Goal: Task Accomplishment & Management: Use online tool/utility

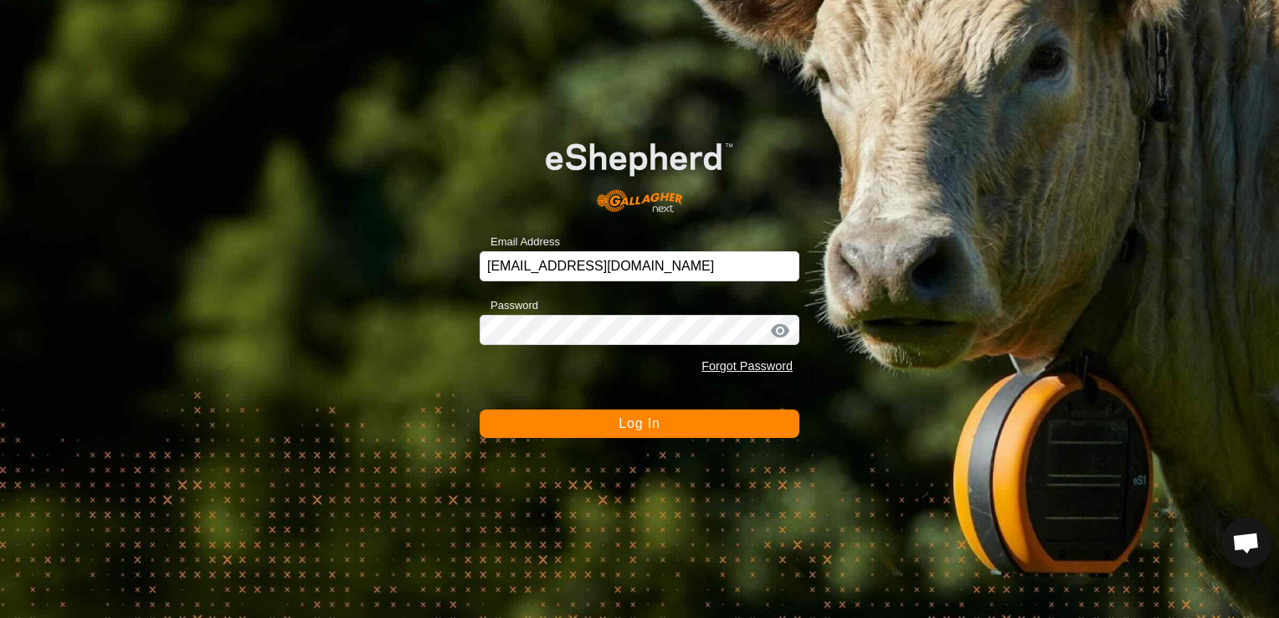
click at [625, 421] on span "Log In" at bounding box center [638, 423] width 41 height 14
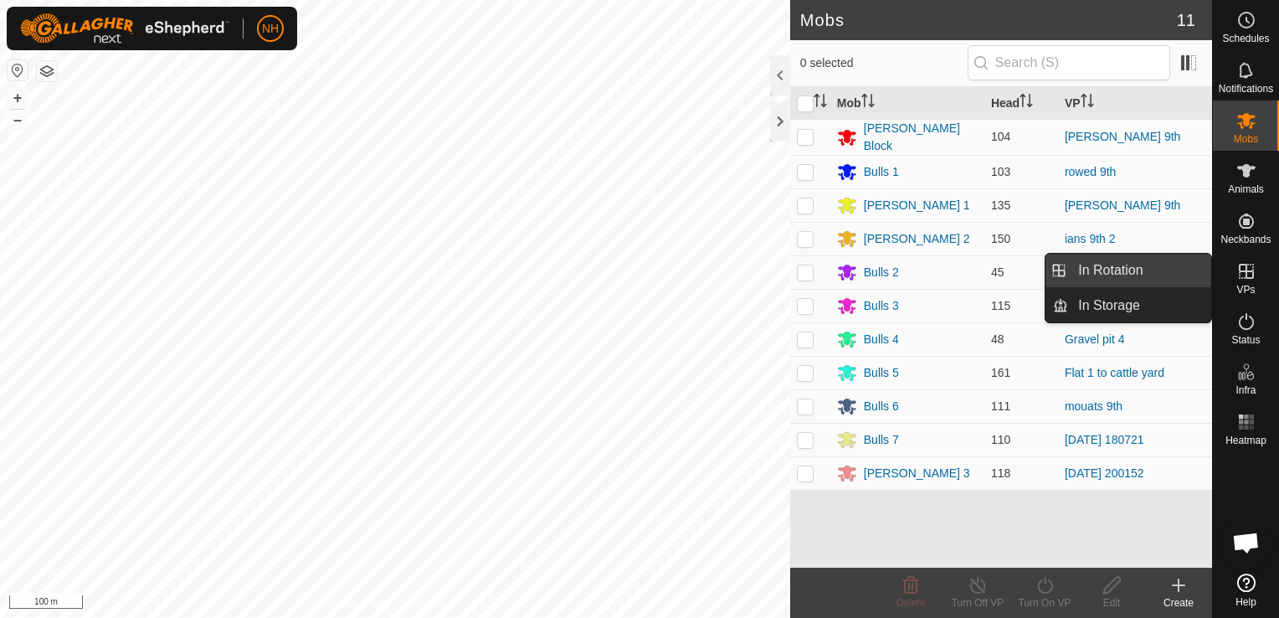
click at [1125, 259] on link "In Rotation" at bounding box center [1139, 270] width 143 height 33
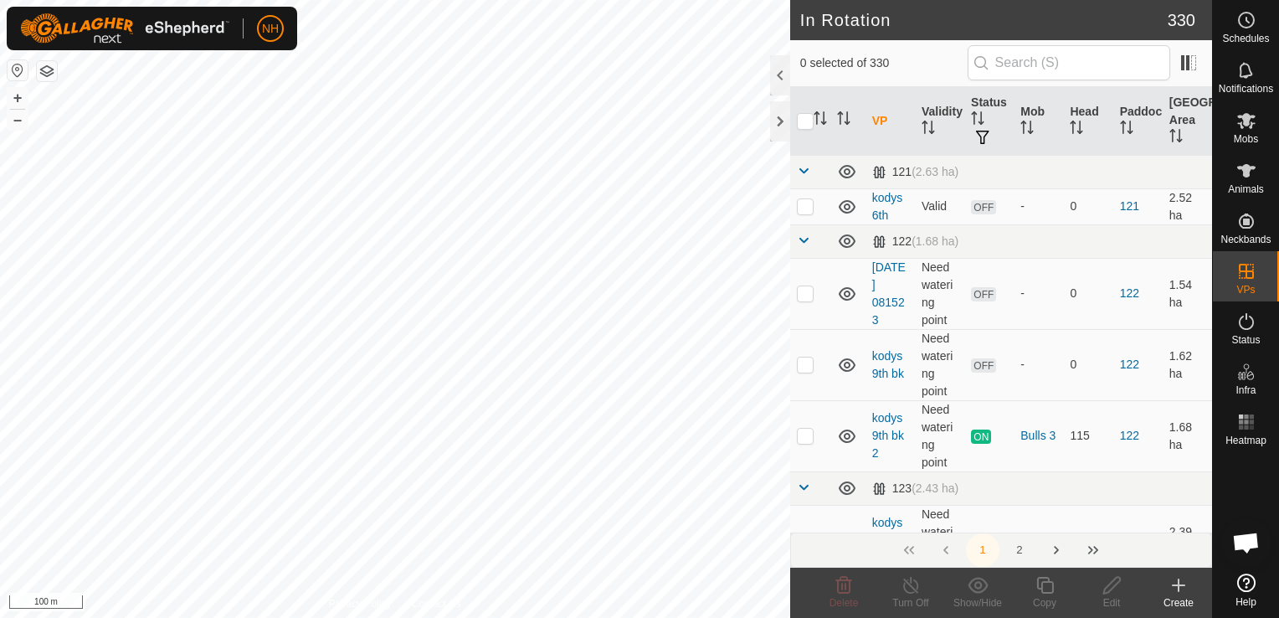
click at [1180, 590] on icon at bounding box center [1178, 585] width 20 height 20
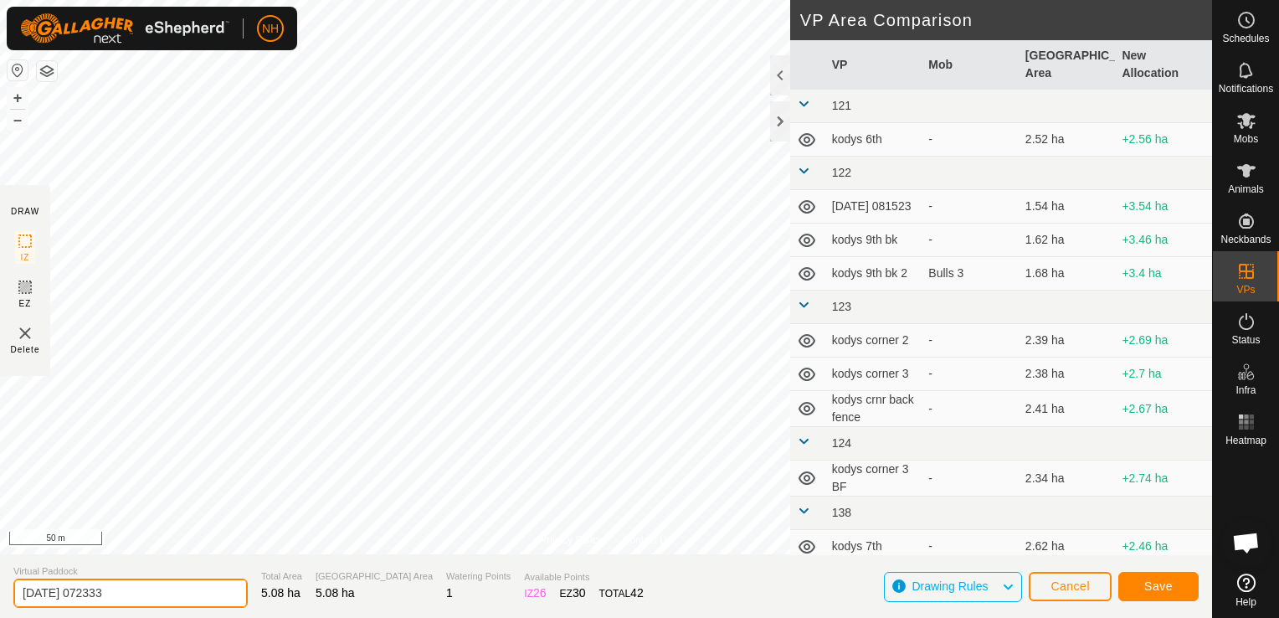
click at [221, 591] on input "2025-09-10 072333" at bounding box center [130, 592] width 234 height 29
type input "2"
type input "[PERSON_NAME] 11th"
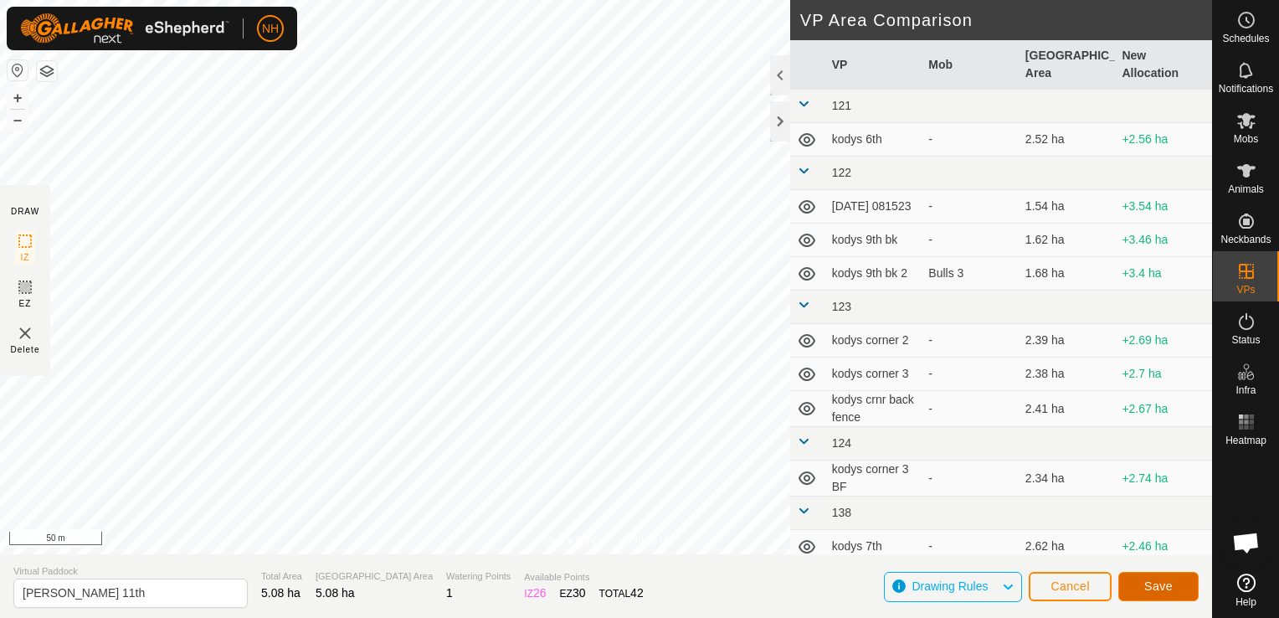
click at [1171, 587] on span "Save" at bounding box center [1158, 585] width 28 height 13
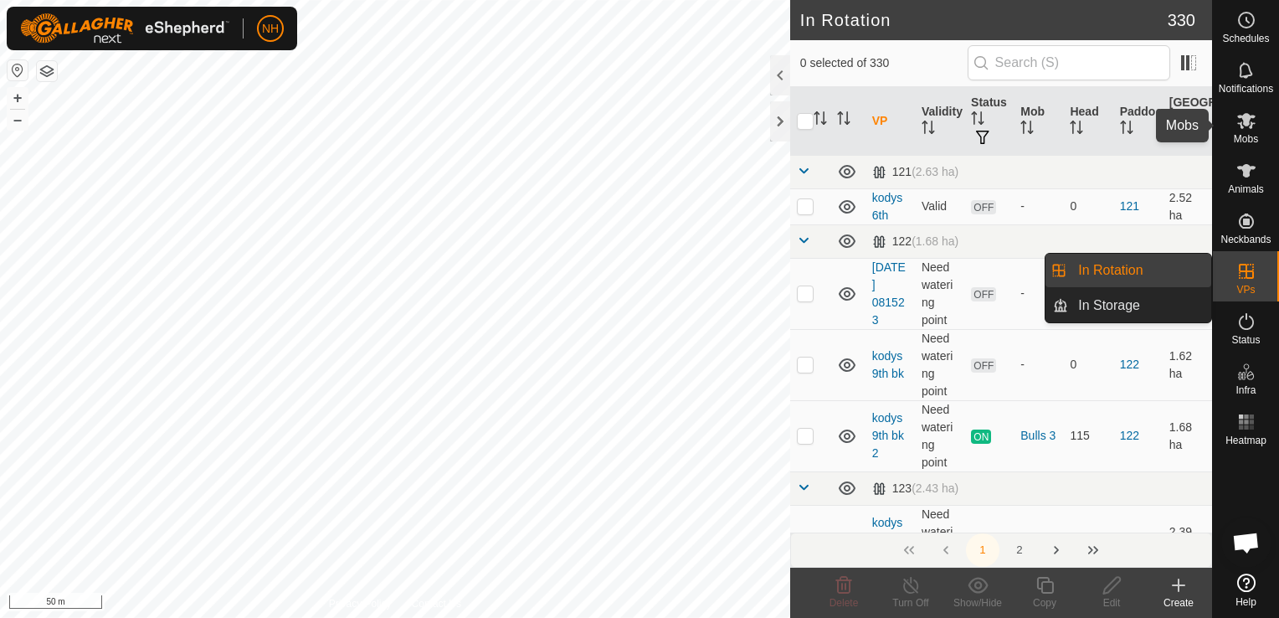
click at [1242, 126] on icon at bounding box center [1246, 120] width 20 height 20
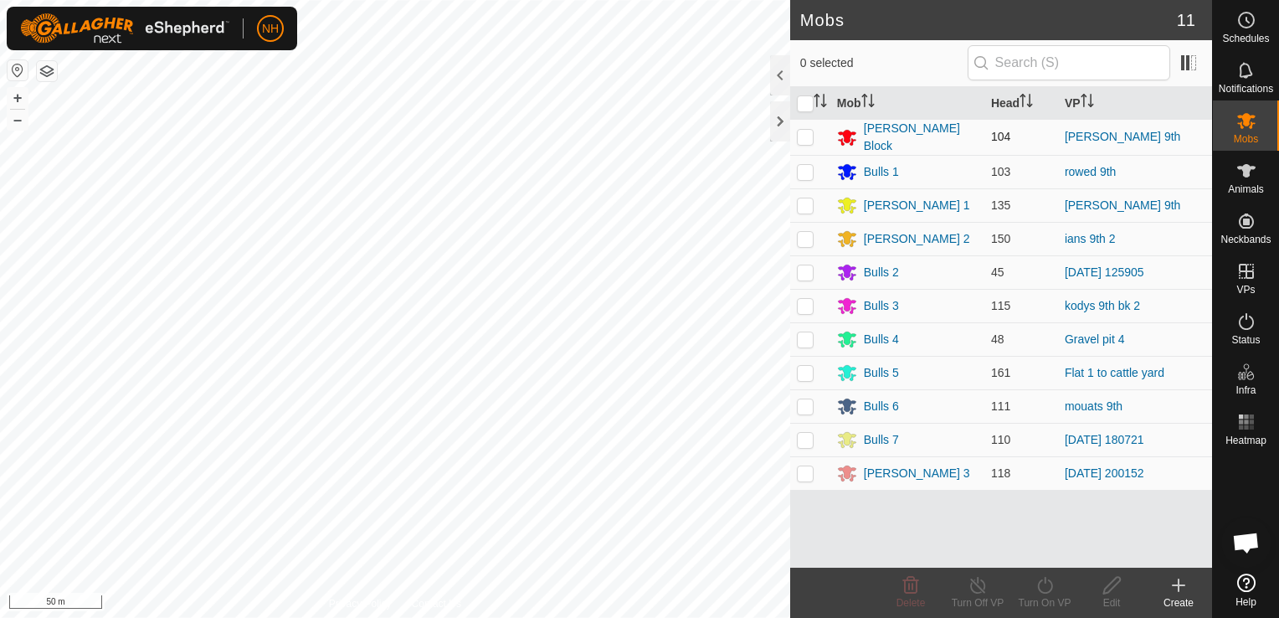
click at [805, 136] on p-checkbox at bounding box center [805, 136] width 17 height 13
checkbox input "true"
click at [1046, 586] on icon at bounding box center [1044, 585] width 21 height 20
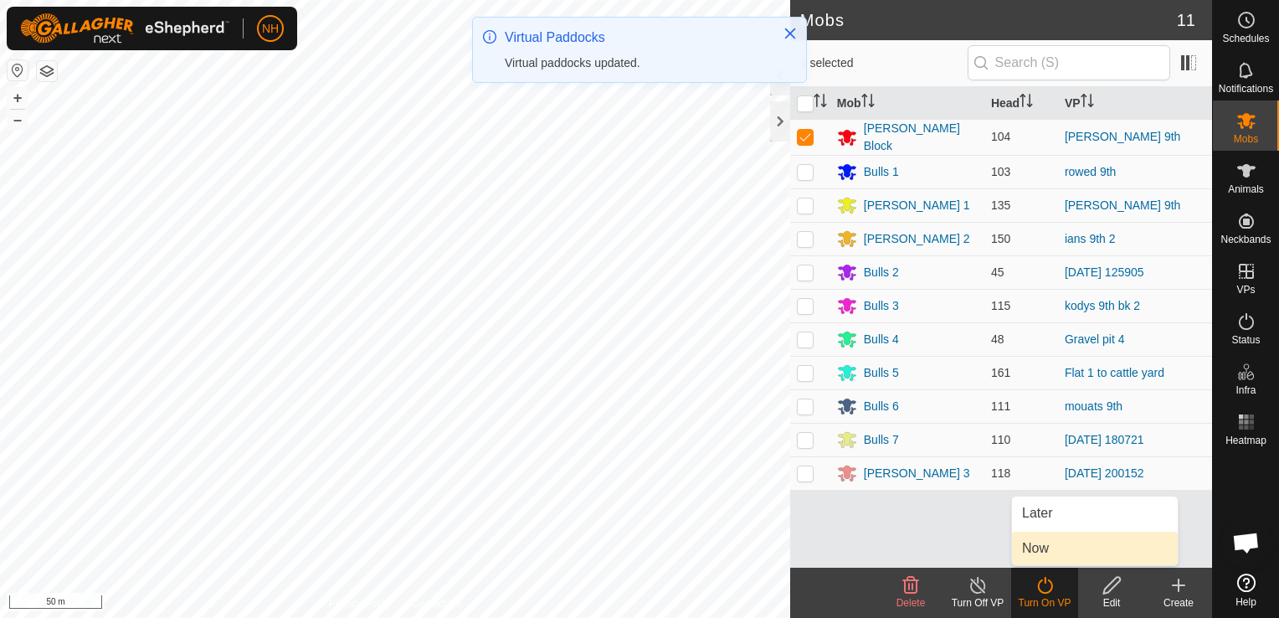
click at [1031, 544] on link "Now" at bounding box center [1095, 547] width 166 height 33
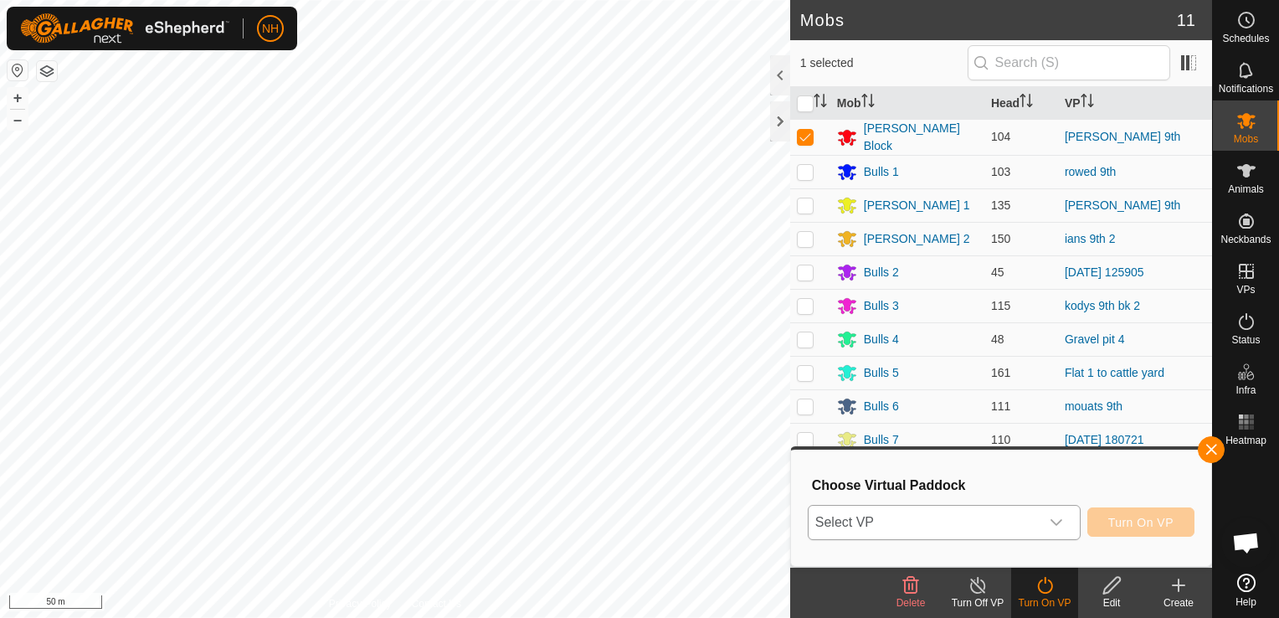
click at [941, 508] on span "Select VP" at bounding box center [923, 521] width 231 height 33
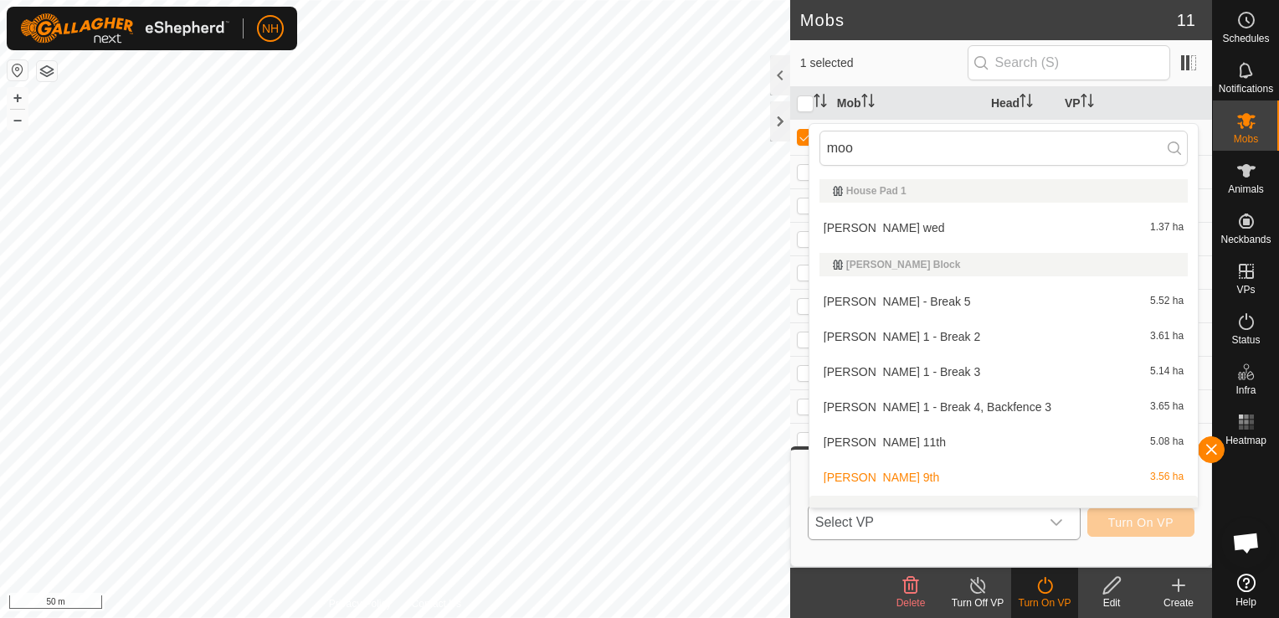
scroll to position [22, 0]
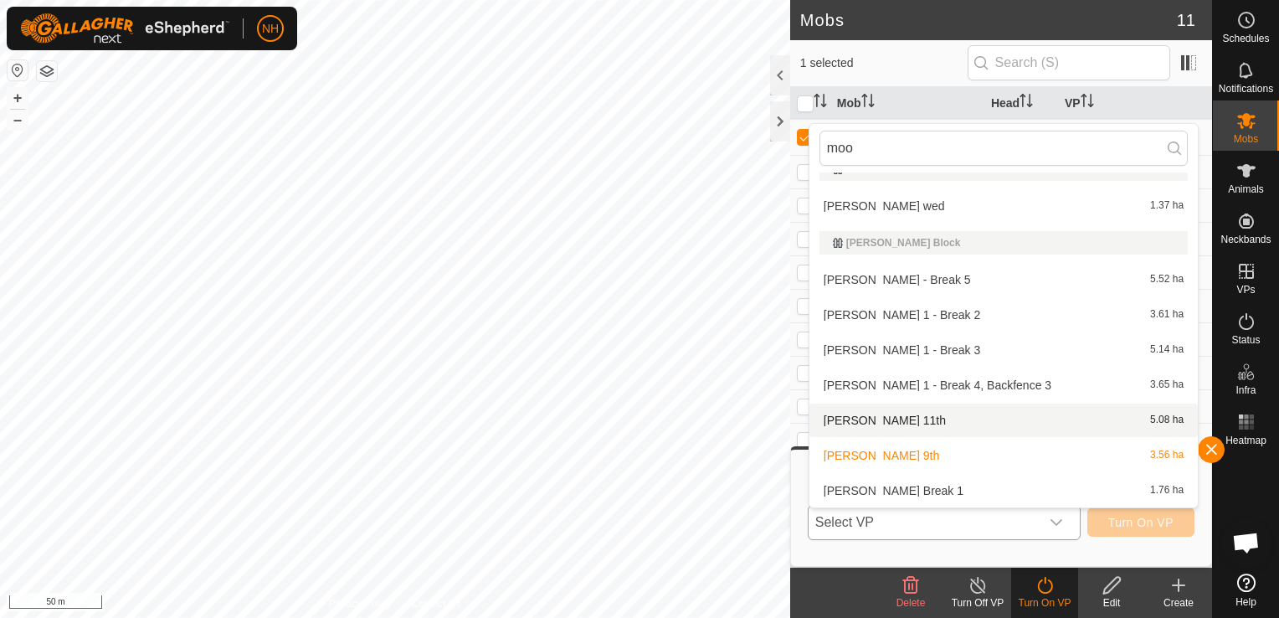
type input "moo"
click at [874, 417] on li "moores 11th 5.08 ha" at bounding box center [1003, 419] width 388 height 33
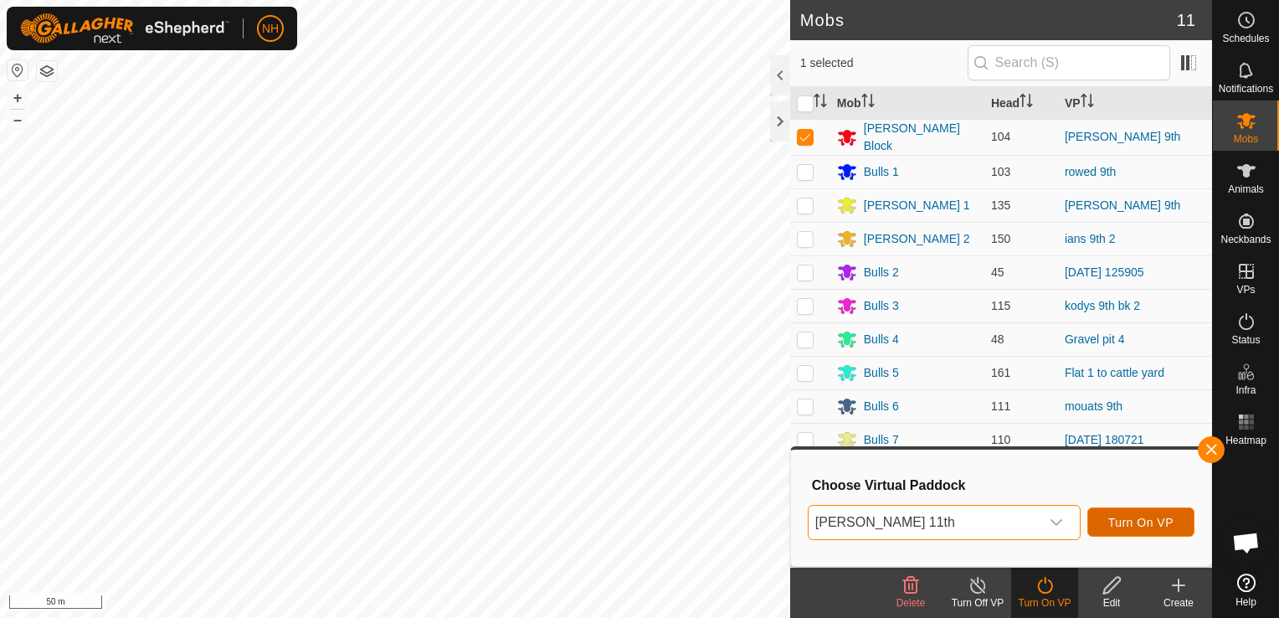
click at [1131, 523] on span "Turn On VP" at bounding box center [1140, 521] width 65 height 13
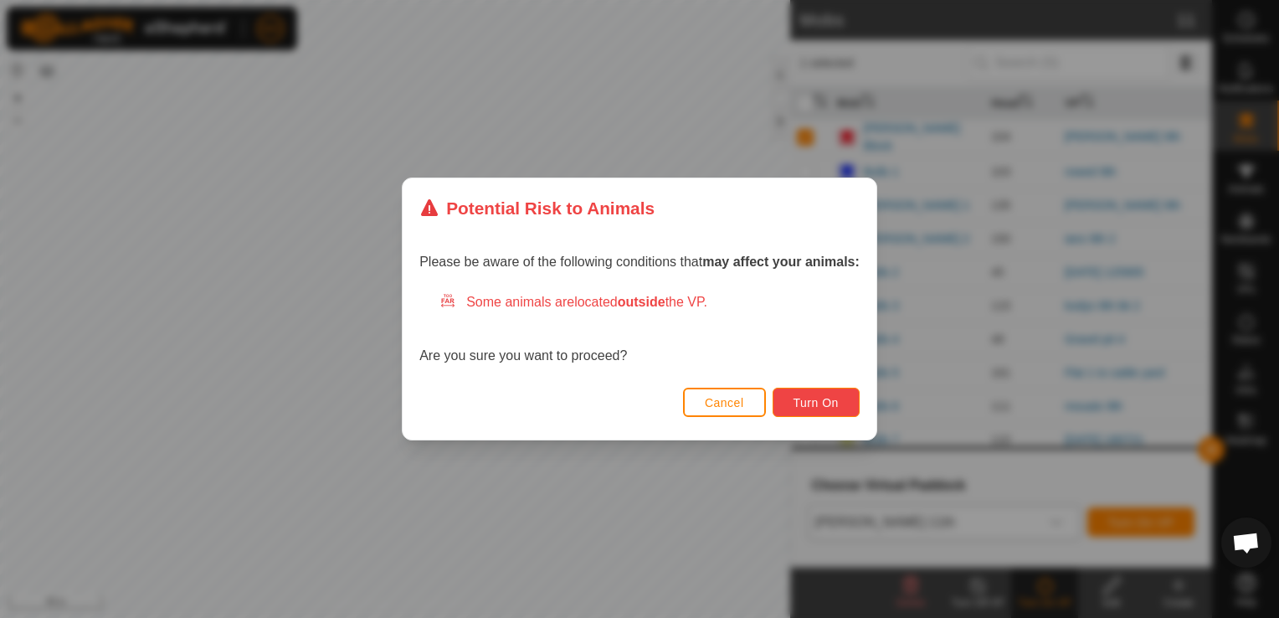
click at [823, 409] on button "Turn On" at bounding box center [815, 401] width 87 height 29
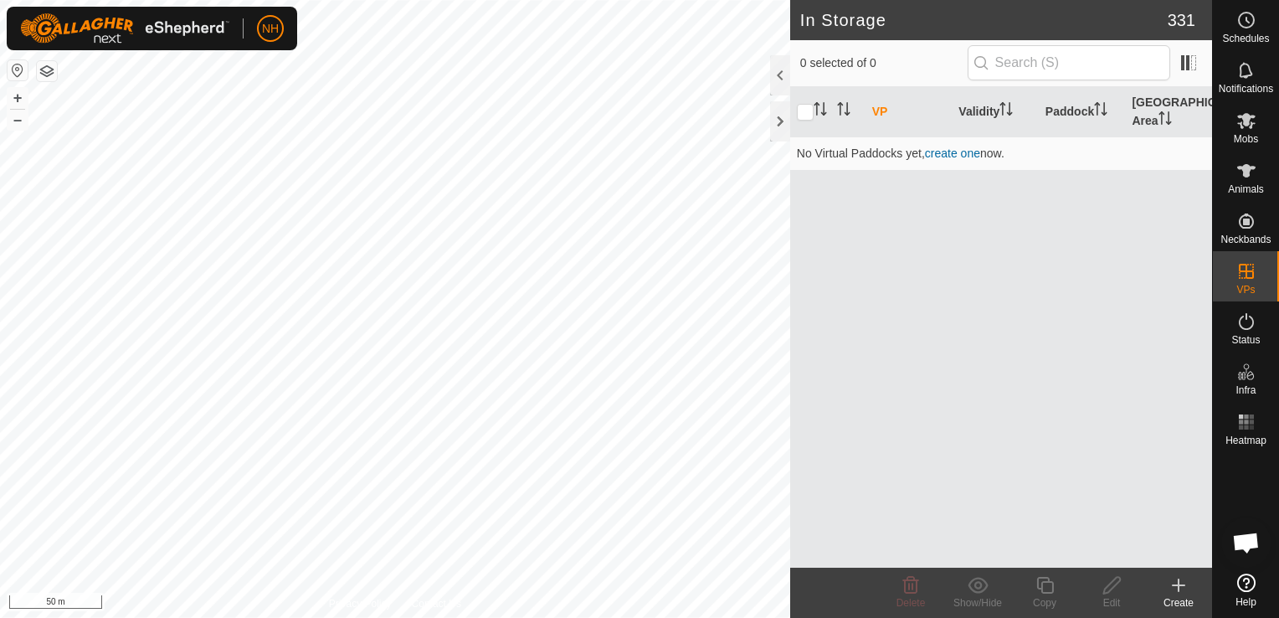
click at [1178, 584] on icon at bounding box center [1178, 585] width 0 height 12
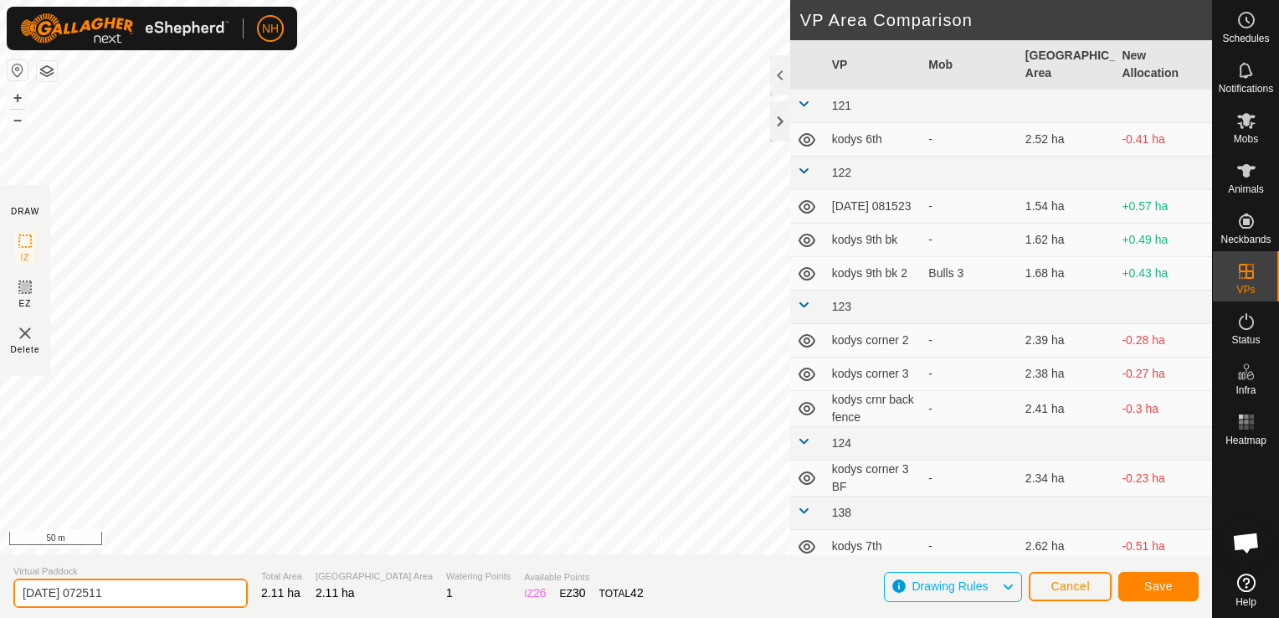
click at [156, 600] on input "[DATE] 072511" at bounding box center [130, 592] width 234 height 29
type input "2"
type input "[PERSON_NAME] 10th bk"
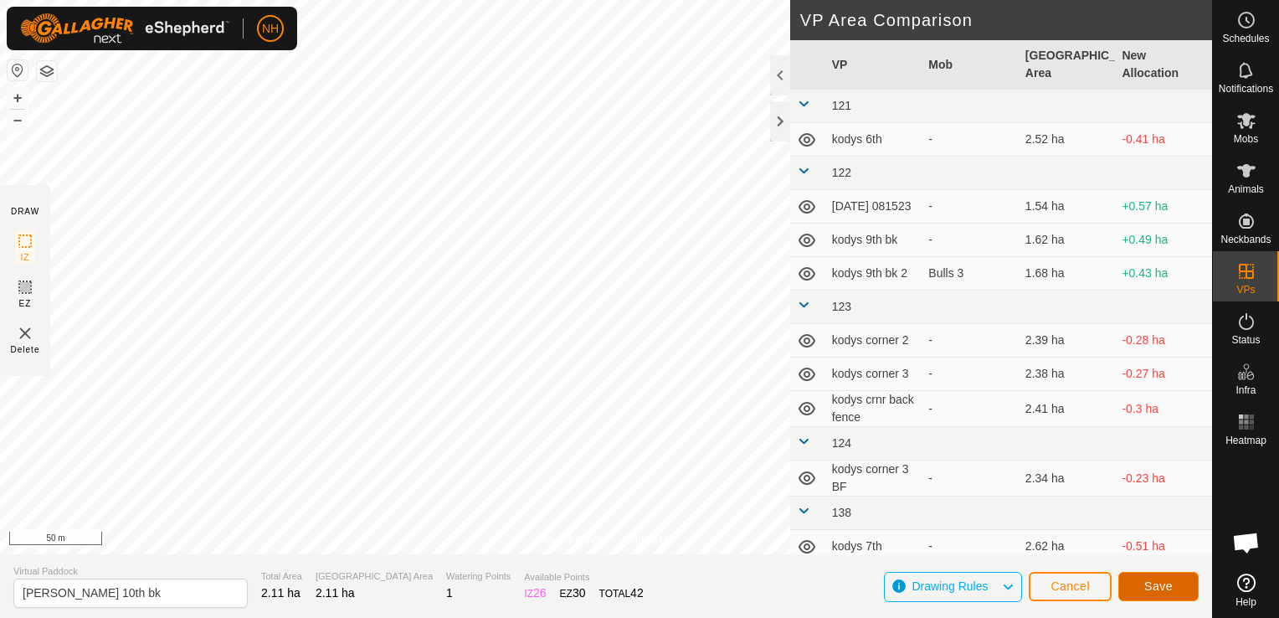
click at [1160, 583] on span "Save" at bounding box center [1158, 585] width 28 height 13
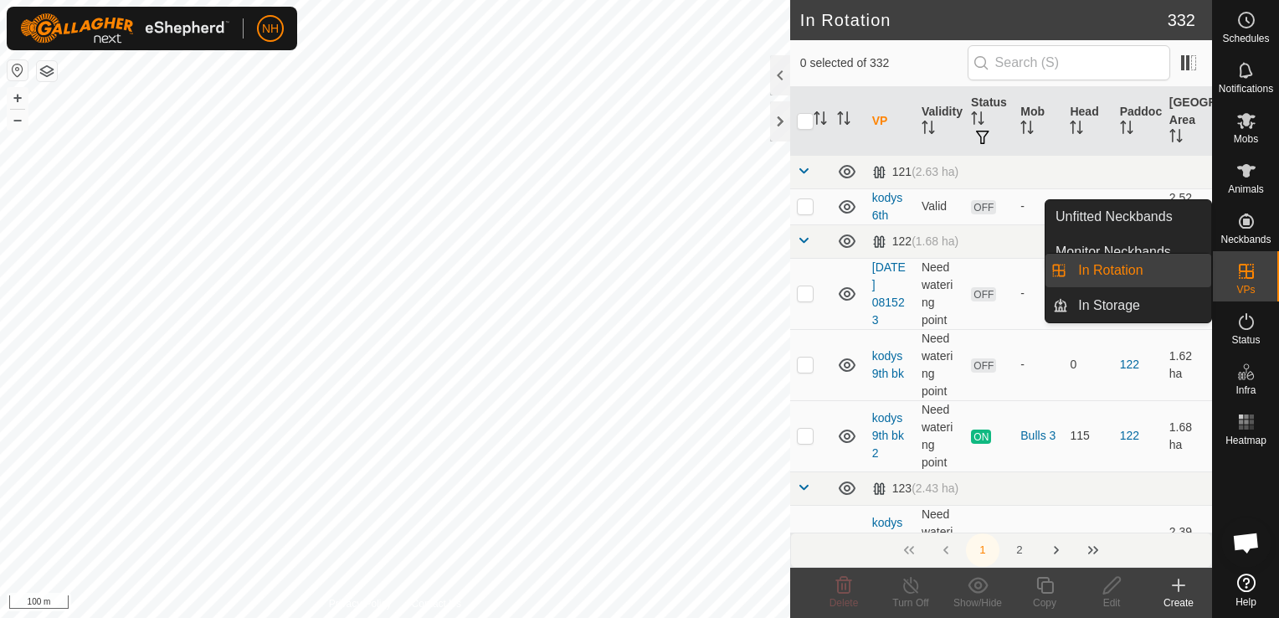
click at [1154, 276] on link "In Rotation" at bounding box center [1139, 270] width 143 height 33
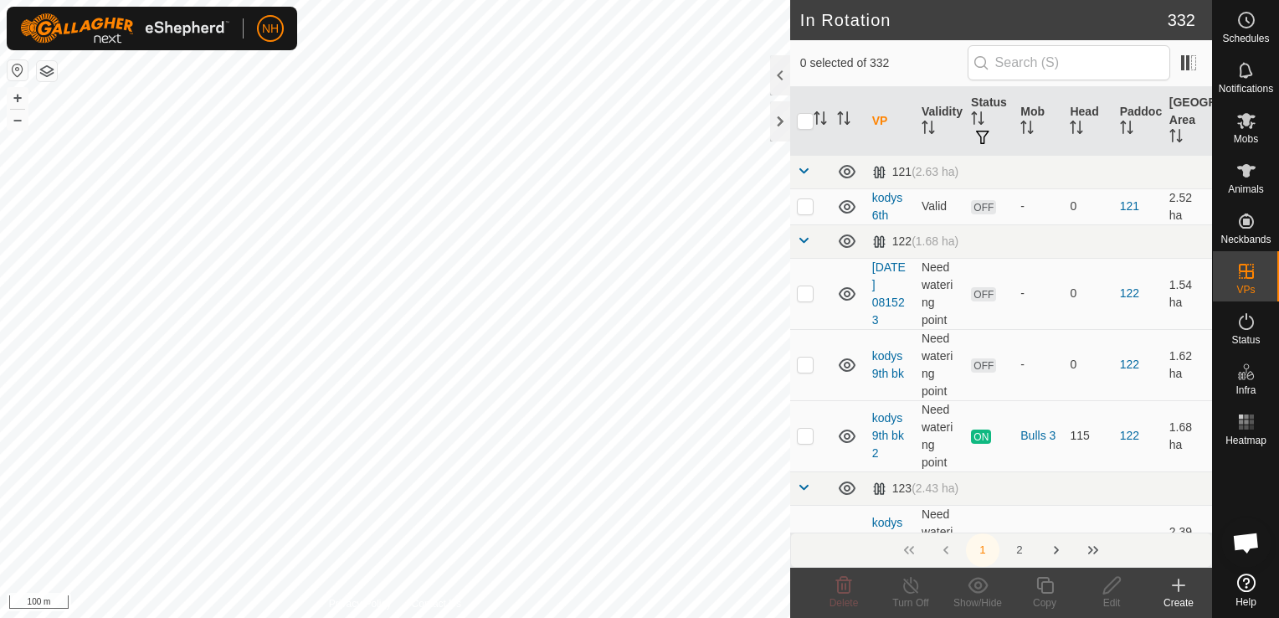
click at [1180, 582] on icon at bounding box center [1178, 585] width 20 height 20
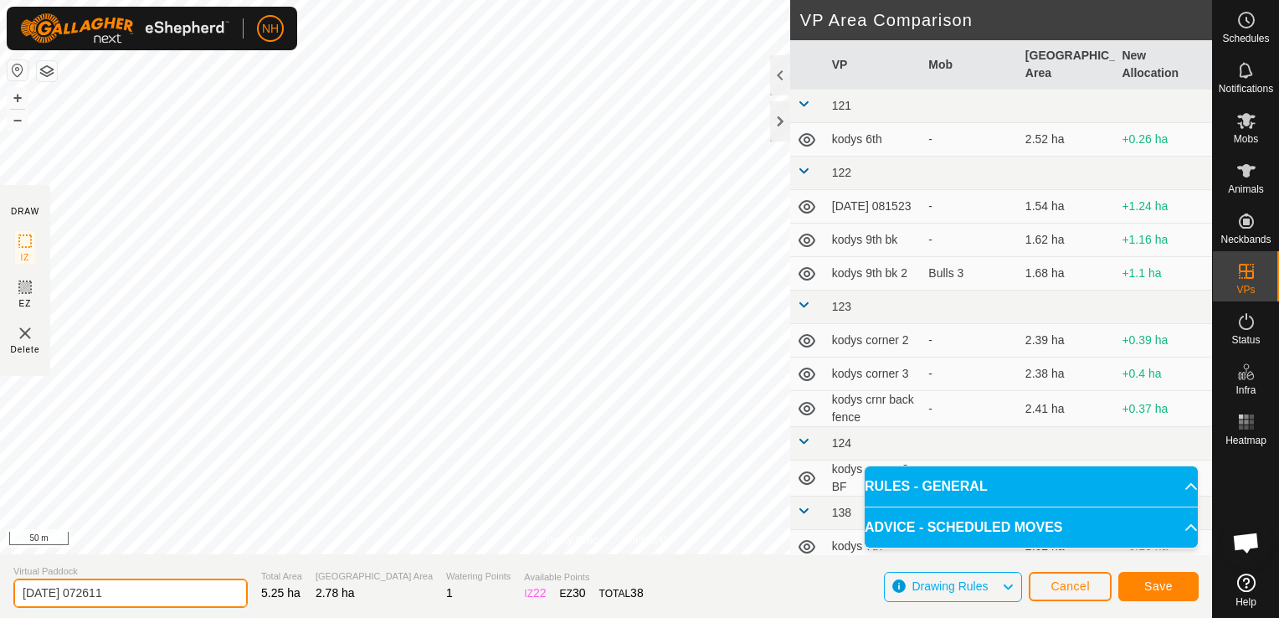
click at [148, 603] on input "[DATE] 072611" at bounding box center [130, 592] width 234 height 29
type input "2"
type input "rowed up 10th"
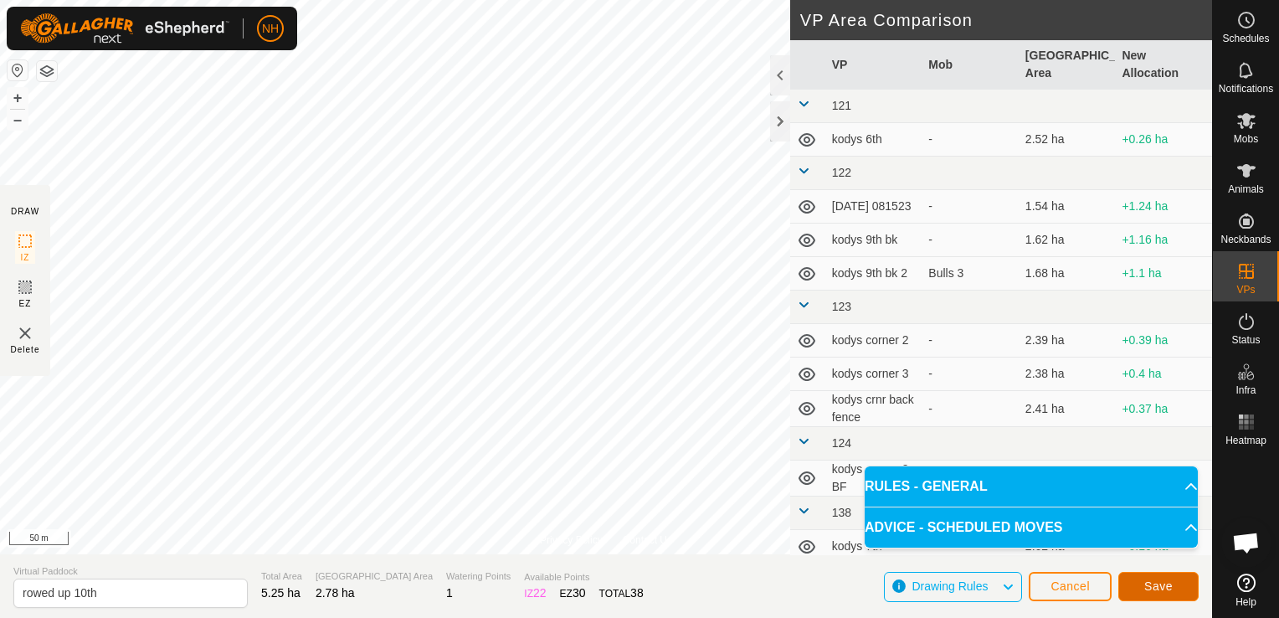
click at [1148, 588] on span "Save" at bounding box center [1158, 585] width 28 height 13
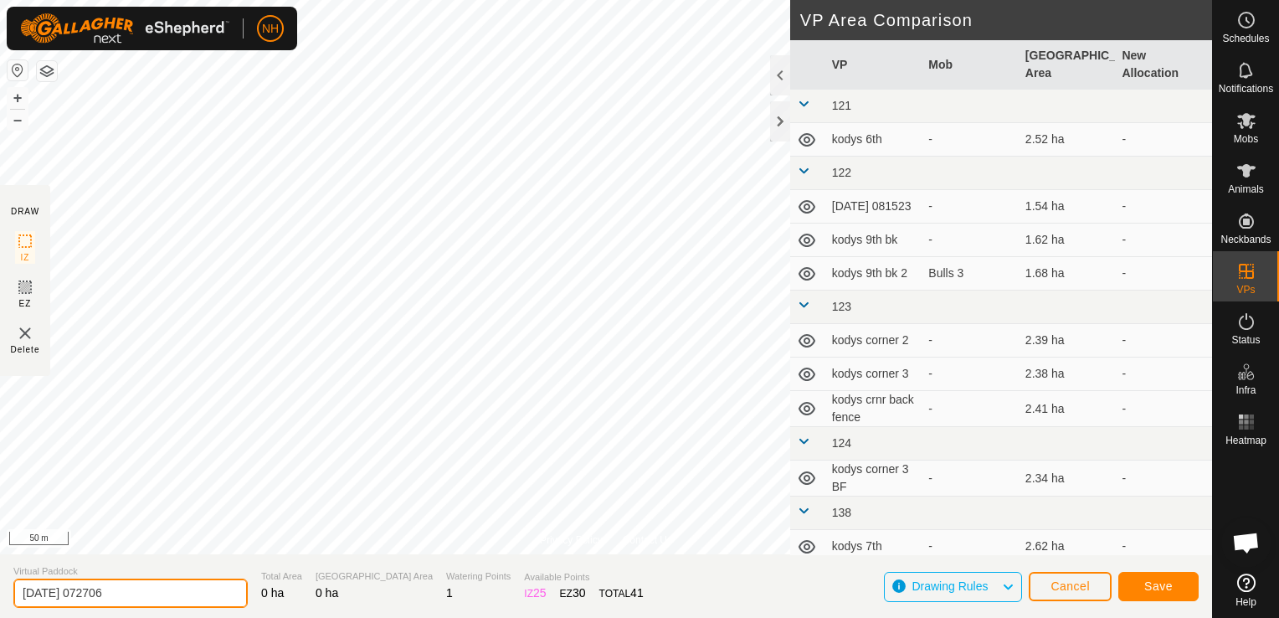
click at [209, 594] on input "[DATE] 072706" at bounding box center [130, 592] width 234 height 29
type input "2"
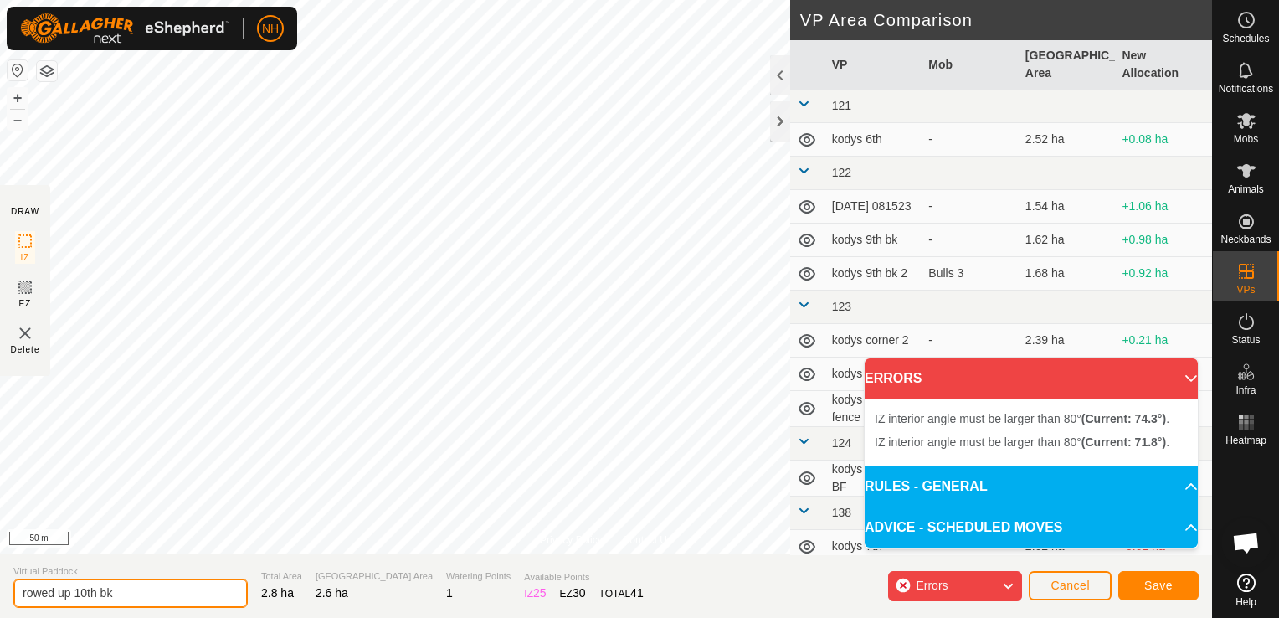
type input "rowed up 10th bk"
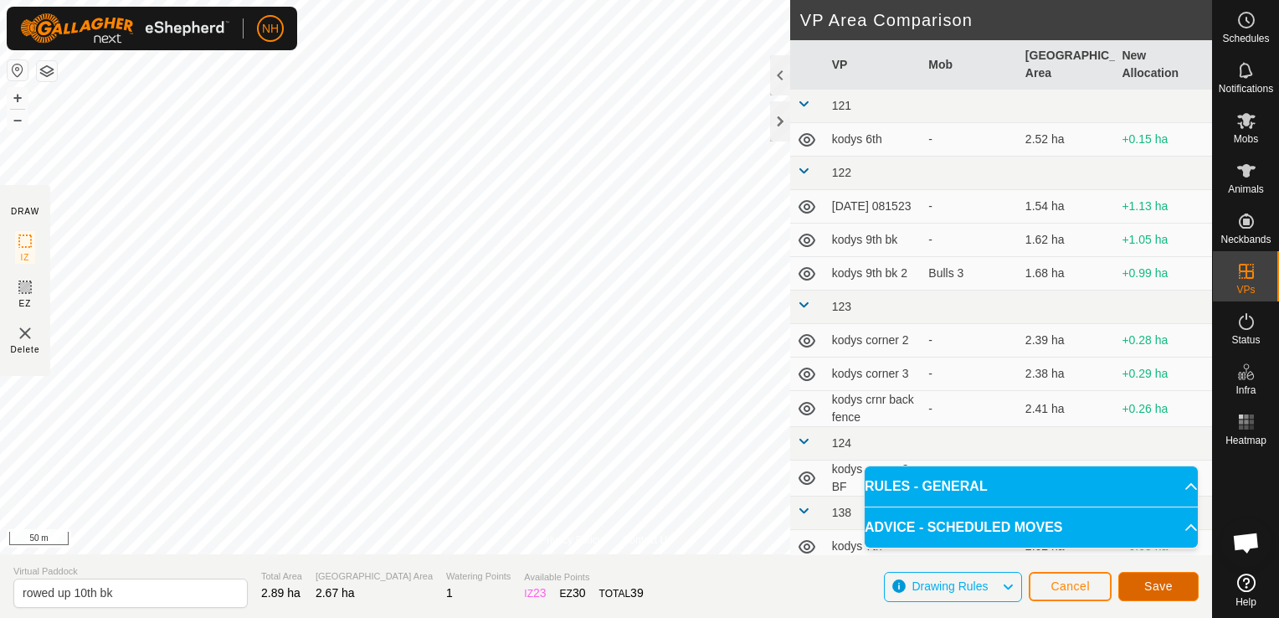
click at [1174, 591] on button "Save" at bounding box center [1158, 586] width 80 height 29
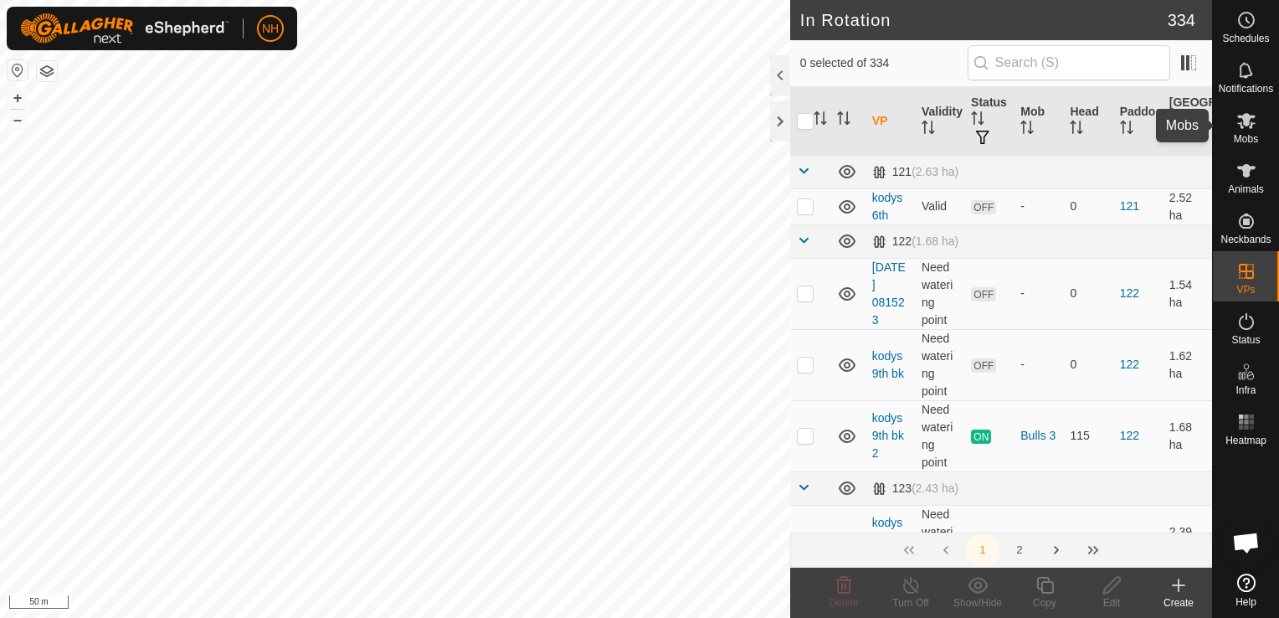
click at [1239, 128] on icon at bounding box center [1246, 120] width 20 height 20
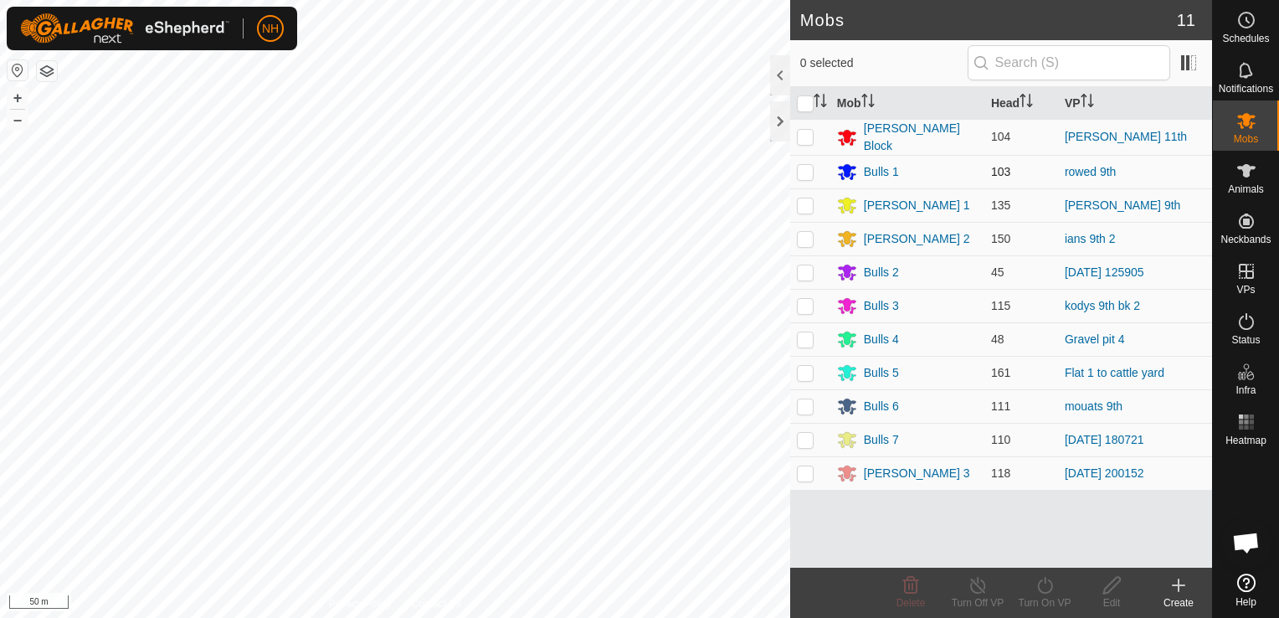
click at [801, 172] on p-checkbox at bounding box center [805, 171] width 17 height 13
checkbox input "true"
click at [1050, 591] on icon at bounding box center [1044, 585] width 15 height 17
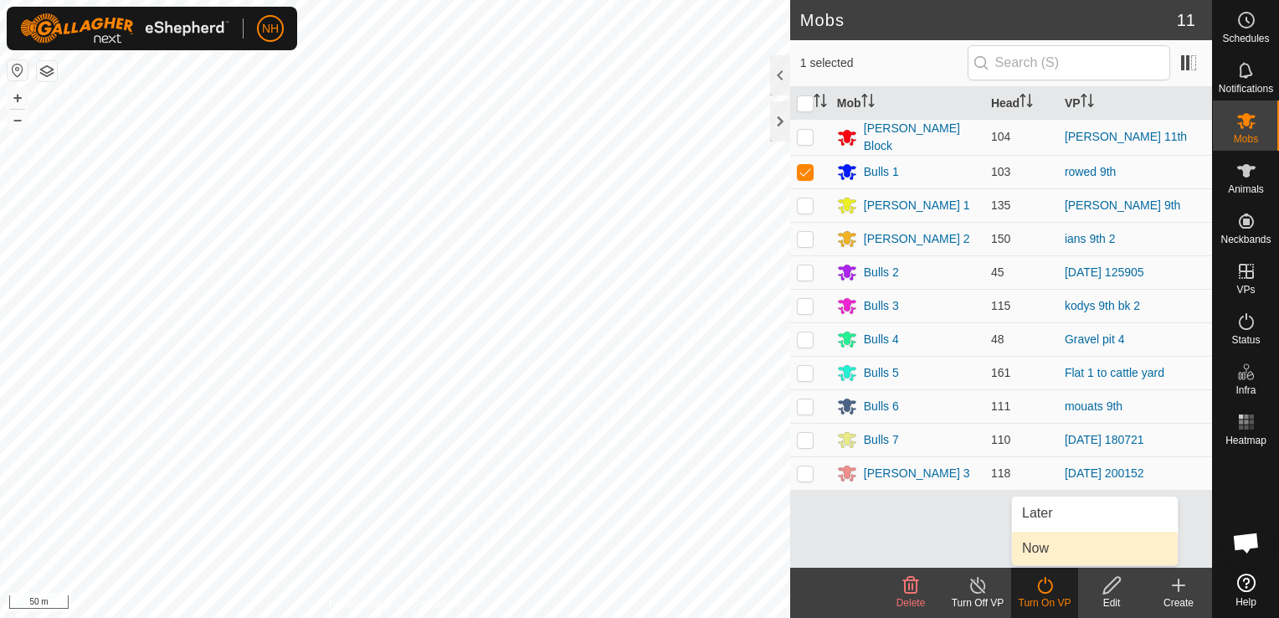
click at [1041, 549] on link "Now" at bounding box center [1095, 547] width 166 height 33
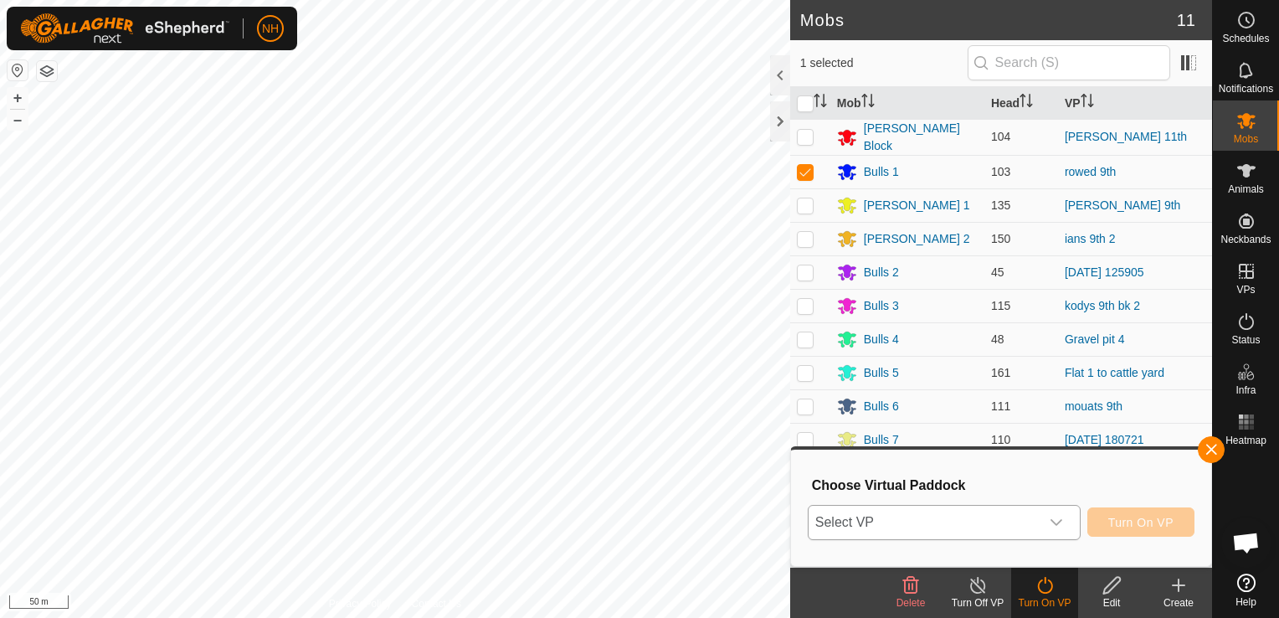
click at [966, 530] on span "Select VP" at bounding box center [923, 521] width 231 height 33
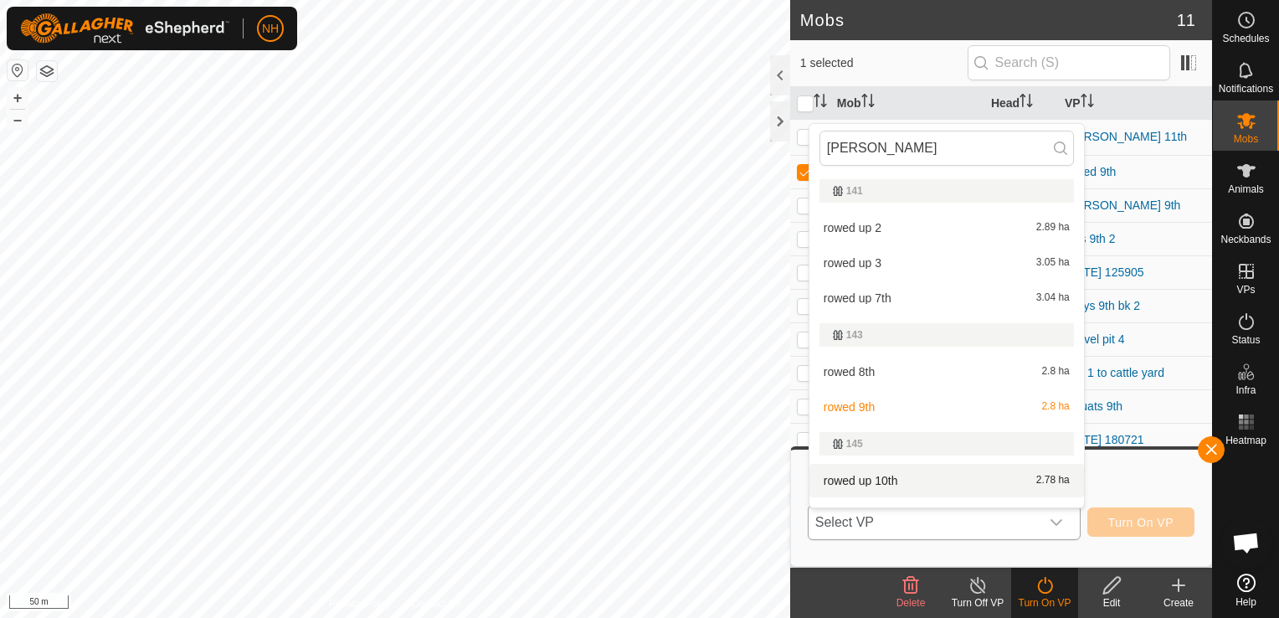
type input "[PERSON_NAME]"
click at [889, 483] on li "rowed up 10th 2.78 ha" at bounding box center [946, 480] width 274 height 33
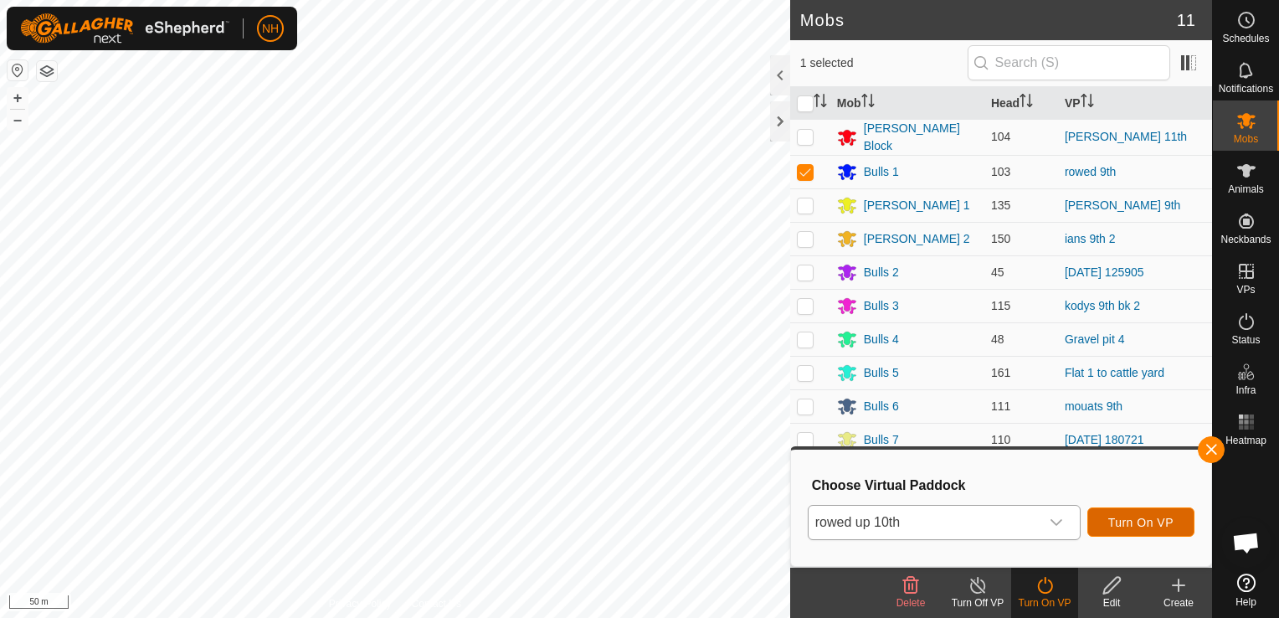
click at [1155, 520] on span "Turn On VP" at bounding box center [1140, 521] width 65 height 13
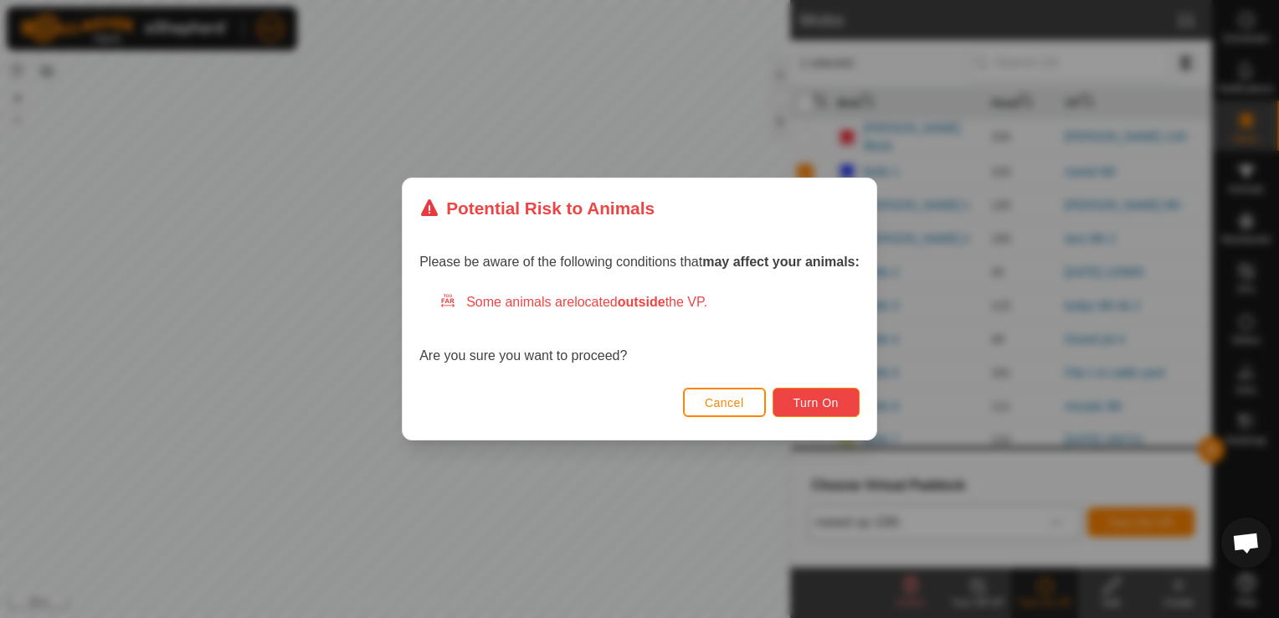
click at [804, 403] on span "Turn On" at bounding box center [815, 402] width 45 height 13
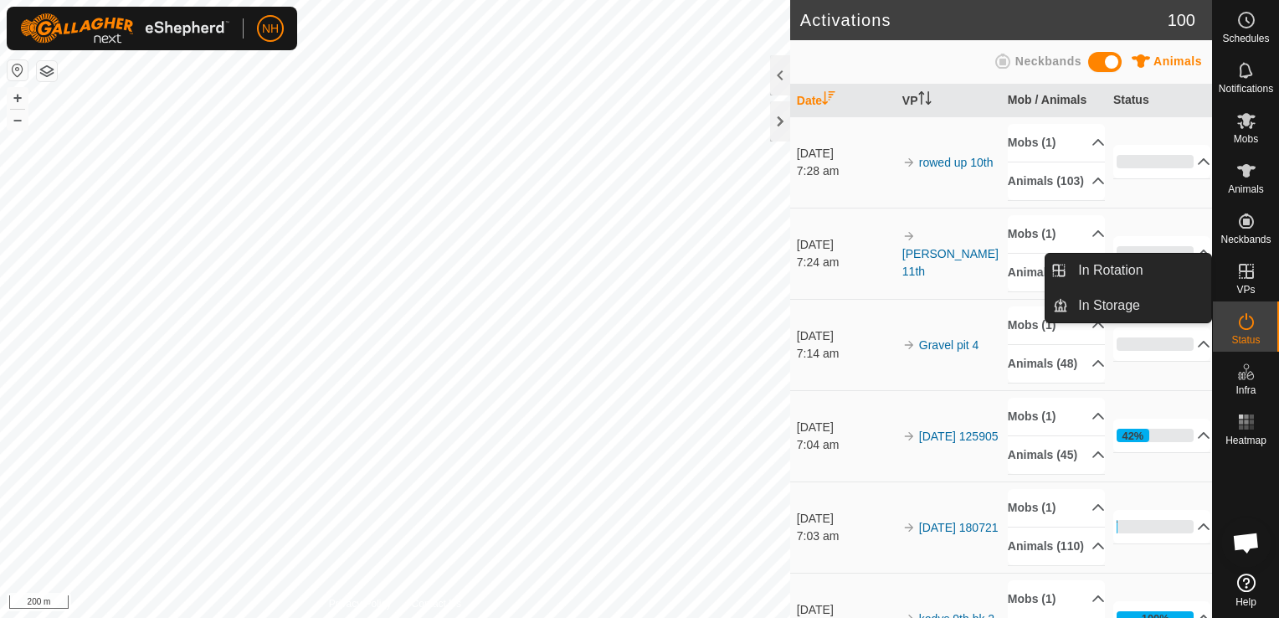
click at [1105, 274] on span "In Rotation" at bounding box center [1110, 270] width 64 height 20
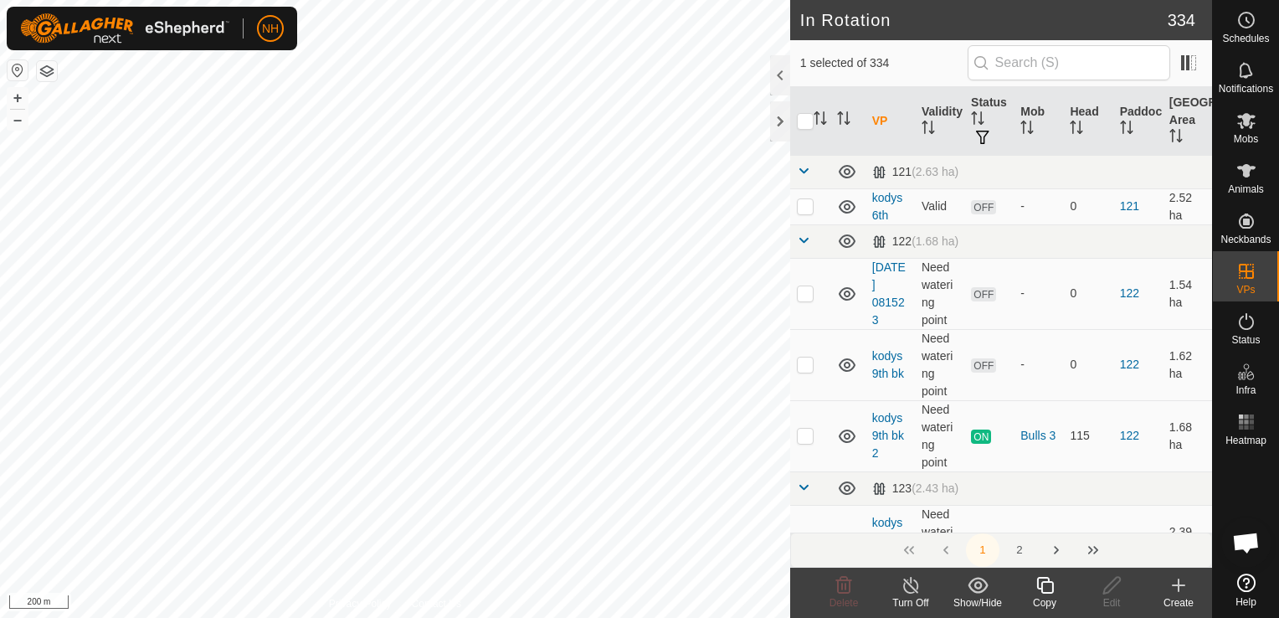
click at [1182, 587] on icon at bounding box center [1178, 585] width 20 height 20
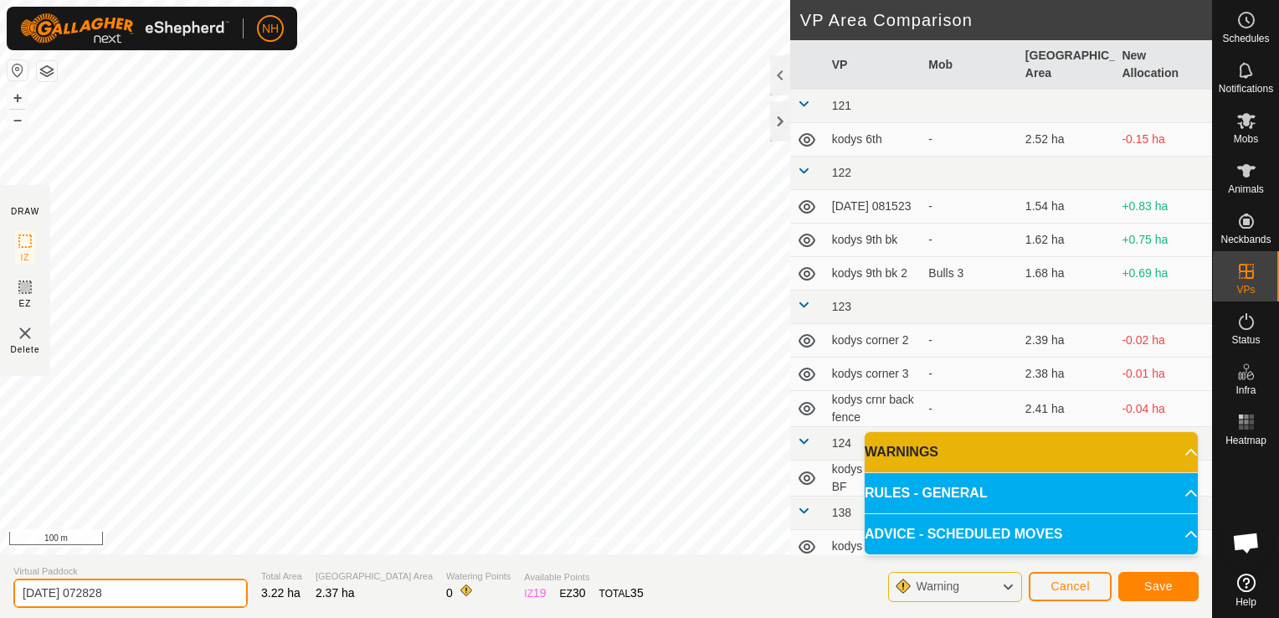
click at [178, 591] on input "[DATE] 072828" at bounding box center [130, 592] width 234 height 29
type input "2"
type input "kodys 10th"
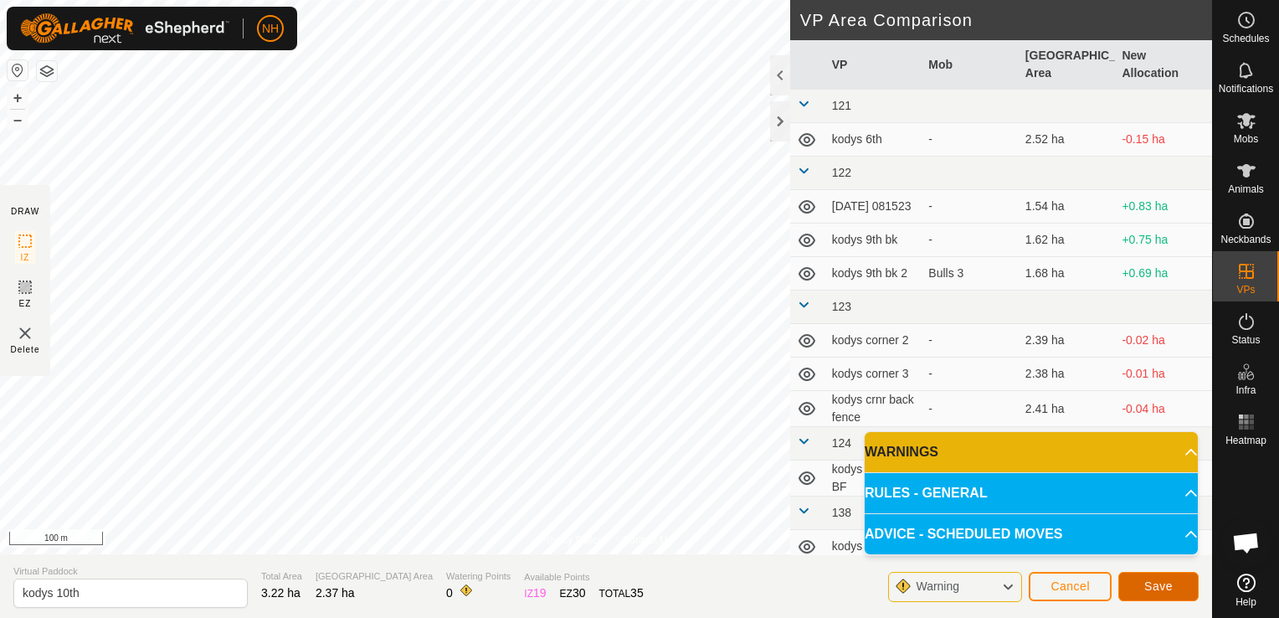
click at [1167, 583] on span "Save" at bounding box center [1158, 585] width 28 height 13
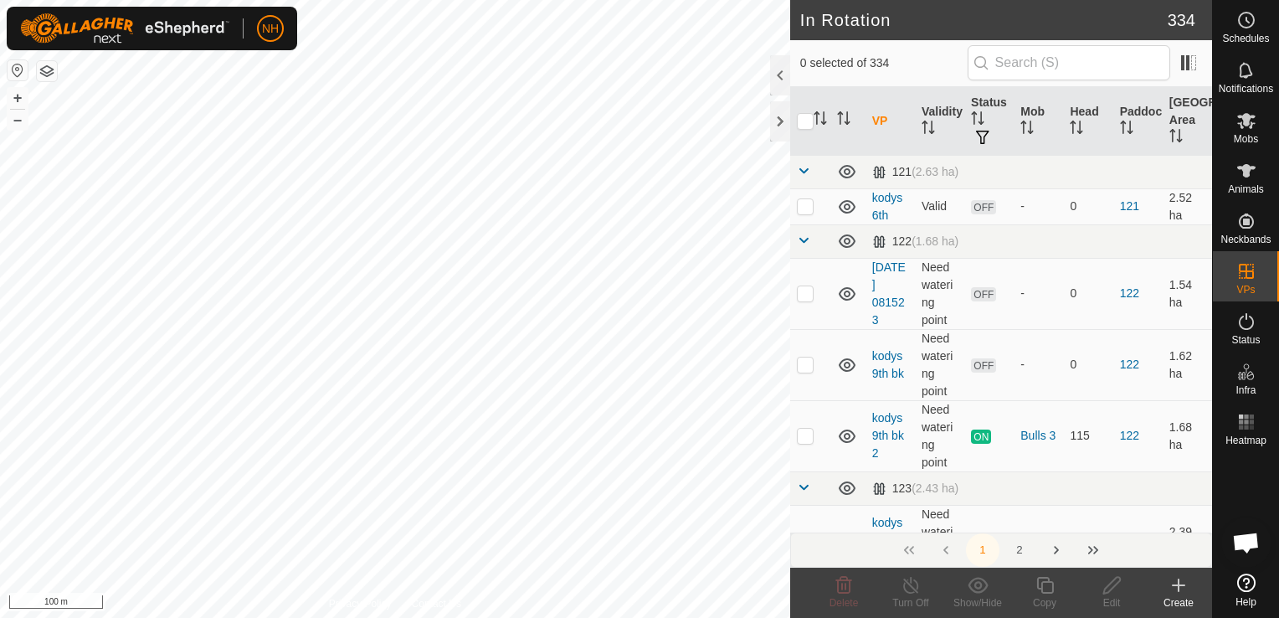
click at [1174, 587] on icon at bounding box center [1178, 585] width 20 height 20
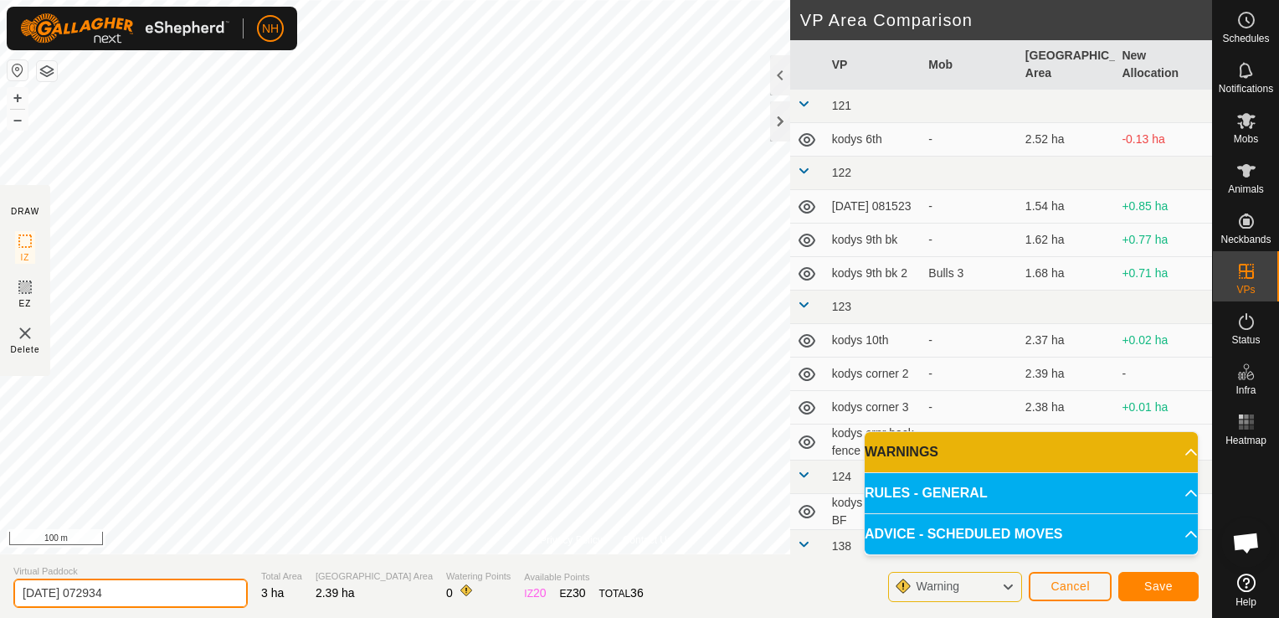
click at [177, 590] on input "[DATE] 072934" at bounding box center [130, 592] width 234 height 29
type input "2"
type input "kodys 10th bk"
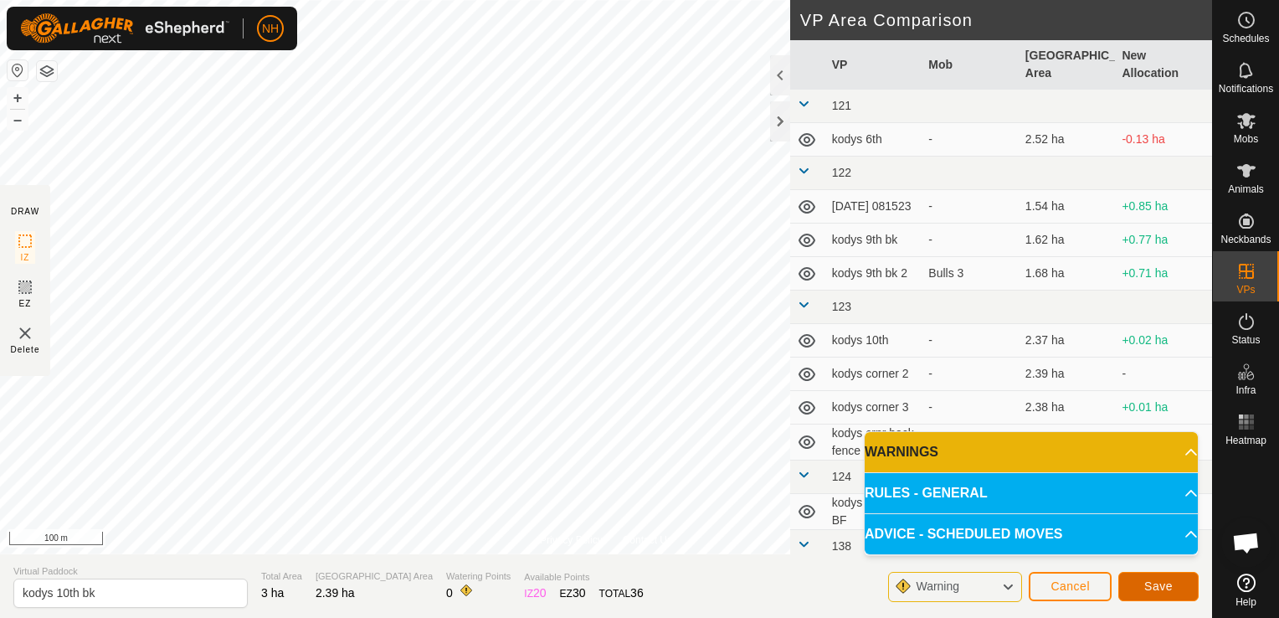
click at [1172, 597] on button "Save" at bounding box center [1158, 586] width 80 height 29
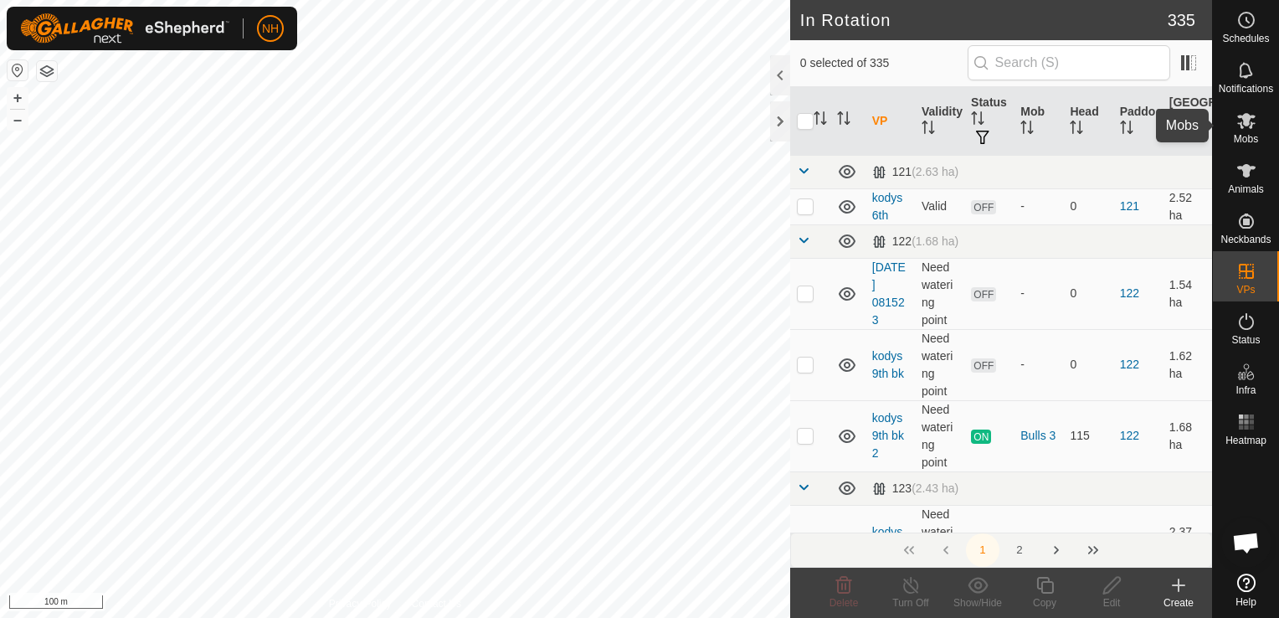
click at [1240, 124] on icon at bounding box center [1246, 121] width 18 height 16
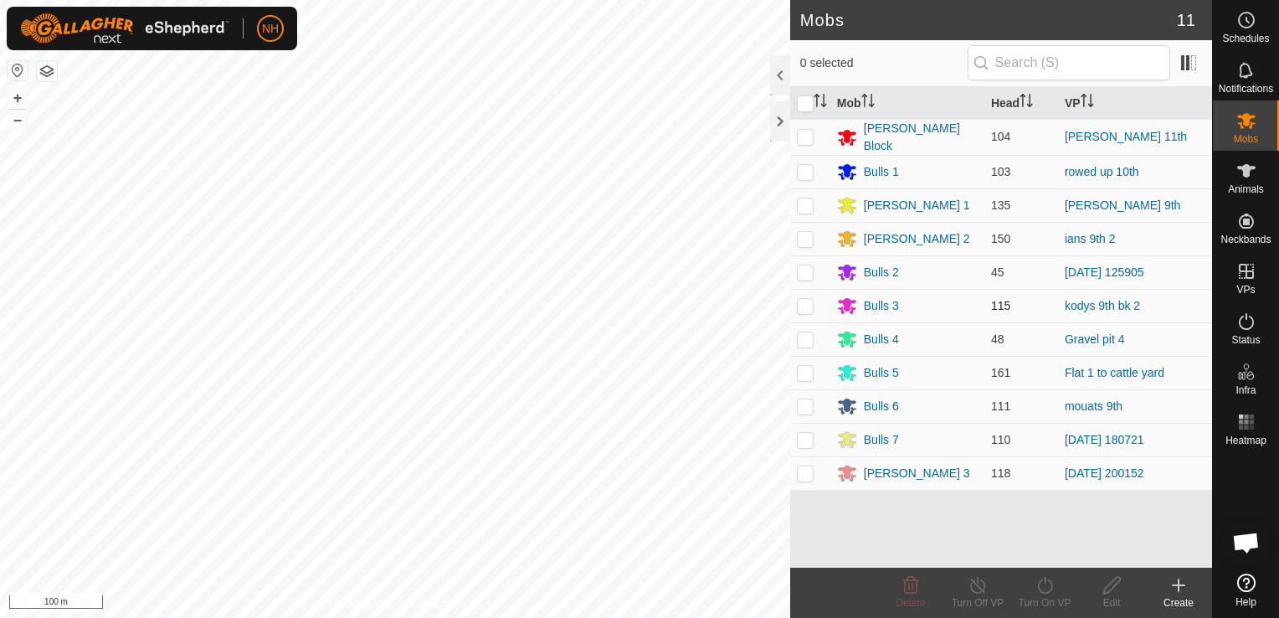
click at [805, 303] on p-checkbox at bounding box center [805, 305] width 17 height 13
checkbox input "true"
click at [1041, 598] on div "Turn On VP" at bounding box center [1044, 602] width 67 height 15
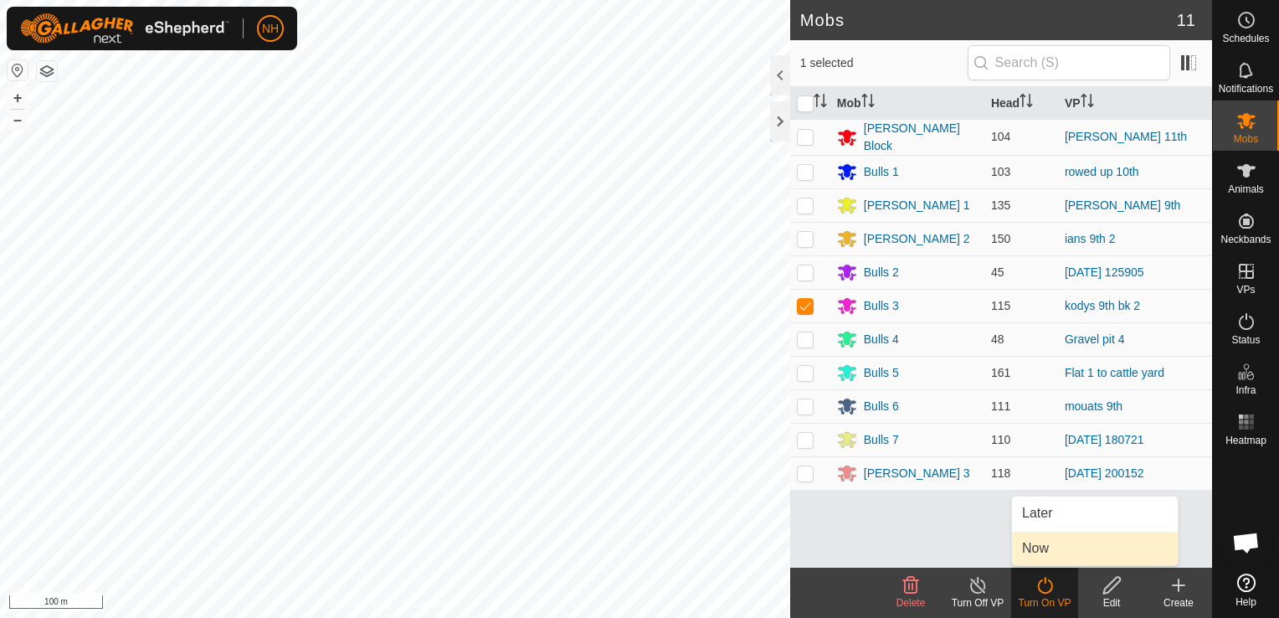
click at [1031, 547] on link "Now" at bounding box center [1095, 547] width 166 height 33
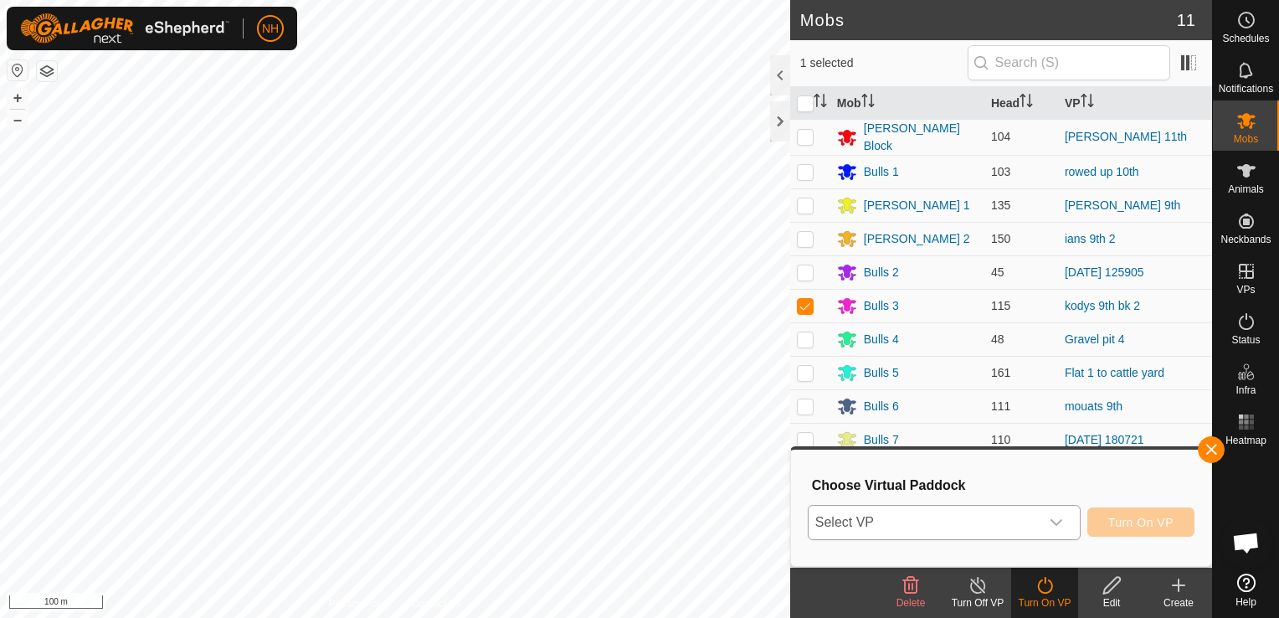
click at [954, 512] on span "Select VP" at bounding box center [923, 521] width 231 height 33
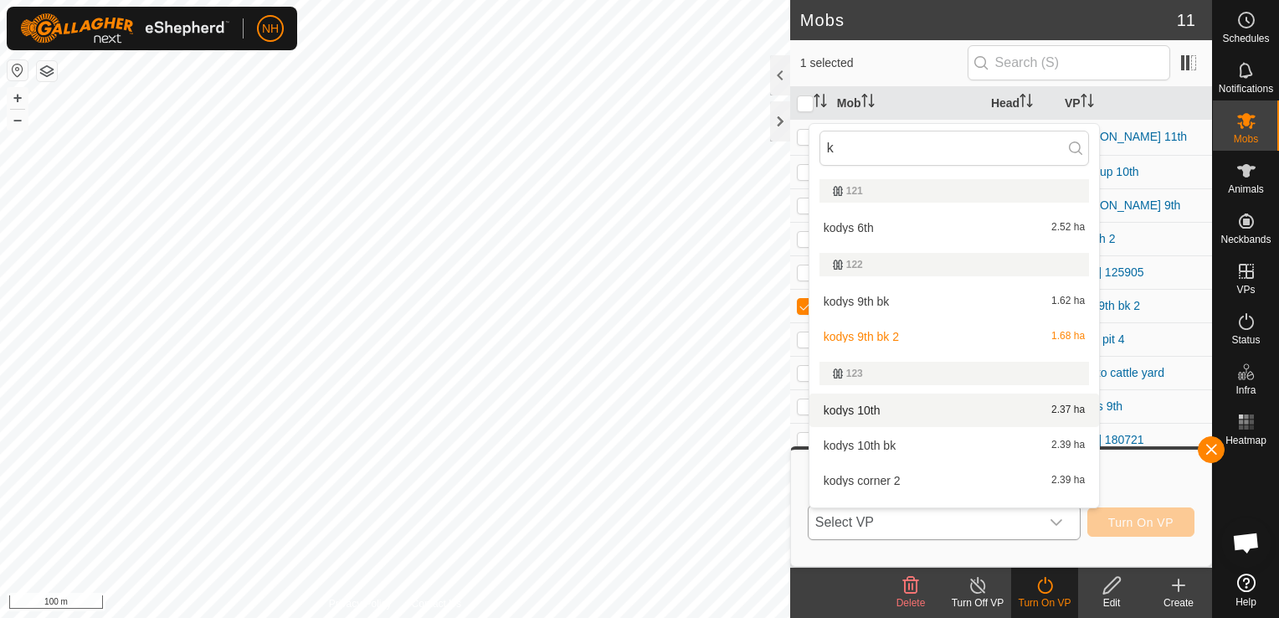
type input "k"
click at [879, 410] on li "kodys 10th 2.37 ha" at bounding box center [954, 409] width 290 height 33
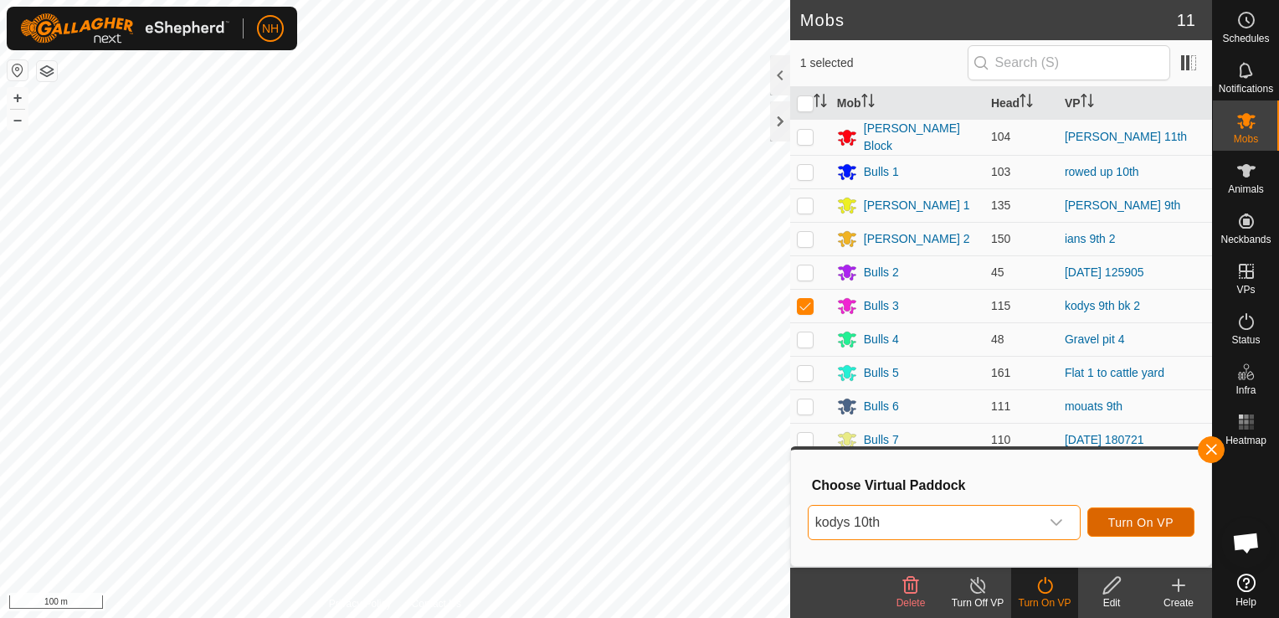
click at [1133, 519] on span "Turn On VP" at bounding box center [1140, 521] width 65 height 13
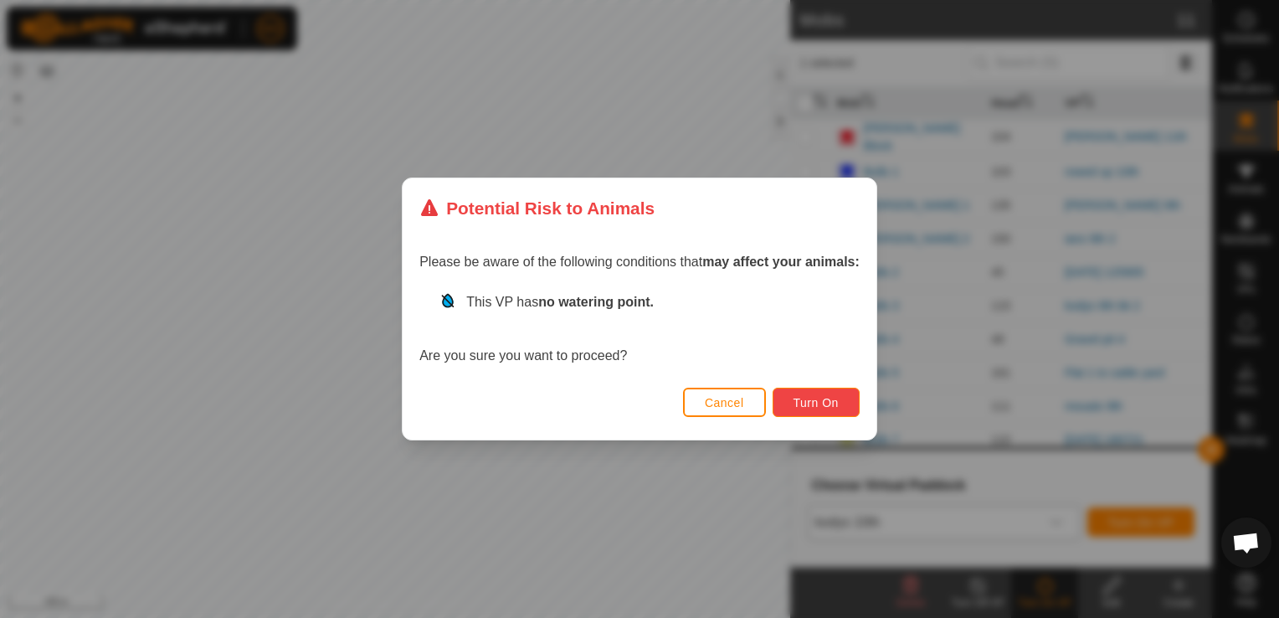
click at [842, 404] on button "Turn On" at bounding box center [815, 401] width 87 height 29
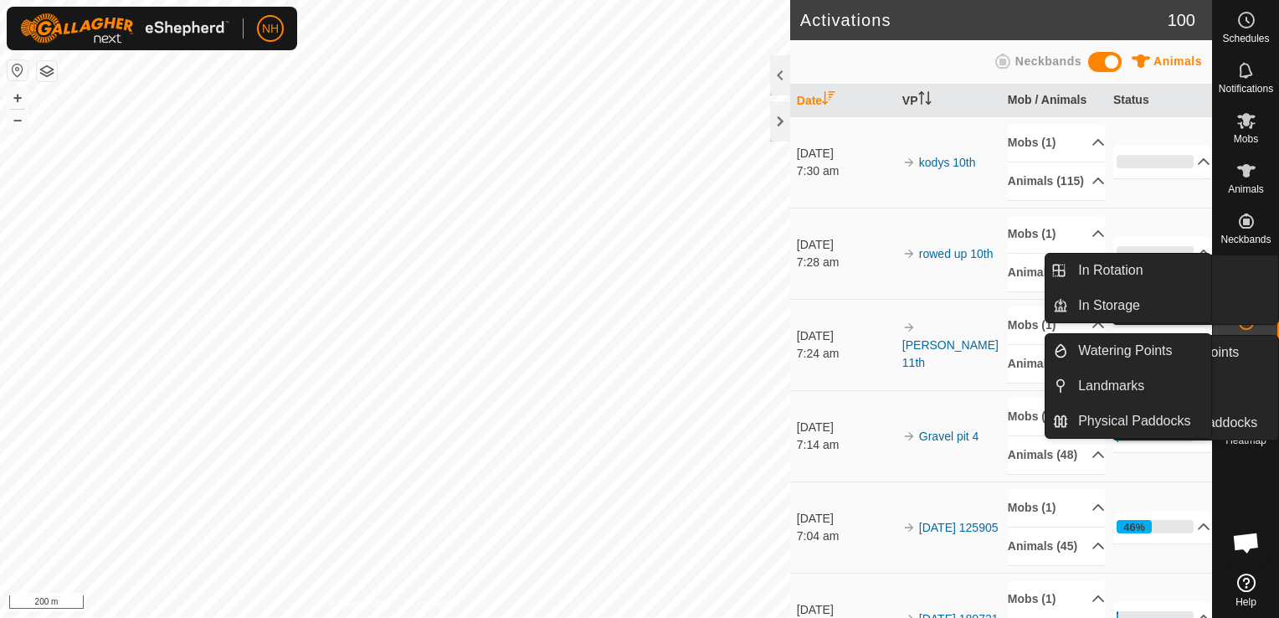
click at [1241, 124] on icon at bounding box center [1246, 120] width 20 height 20
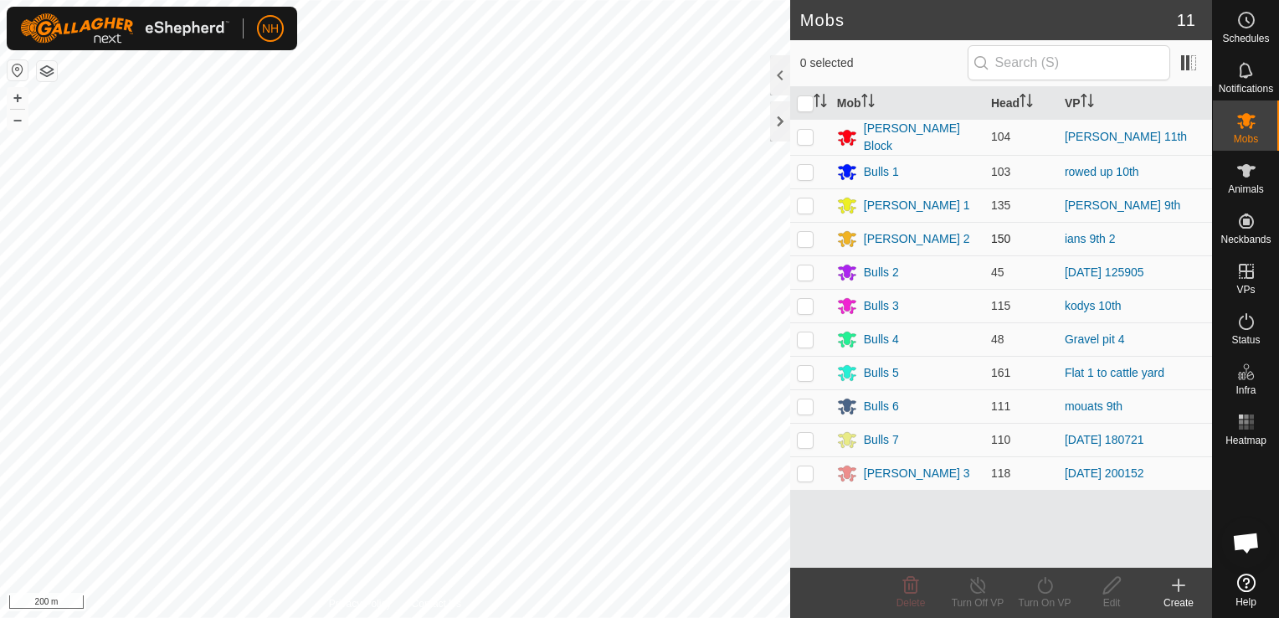
click at [800, 233] on p-checkbox at bounding box center [805, 238] width 17 height 13
checkbox input "true"
click at [1047, 592] on icon at bounding box center [1044, 585] width 15 height 17
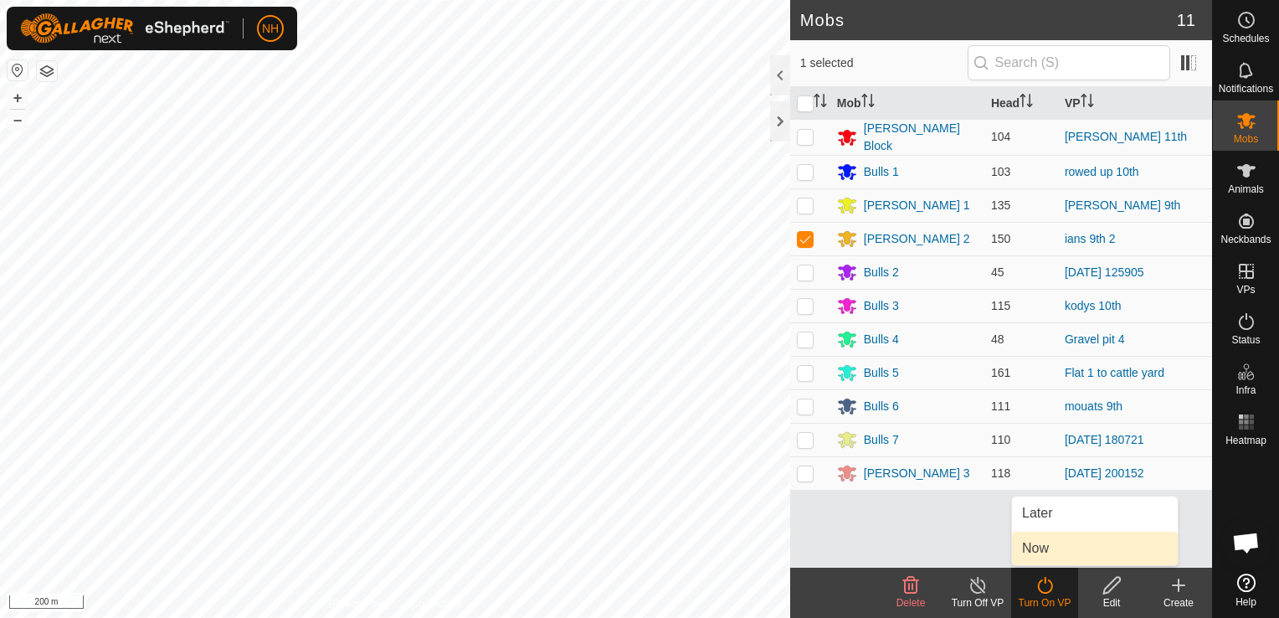
click at [1047, 547] on link "Now" at bounding box center [1095, 547] width 166 height 33
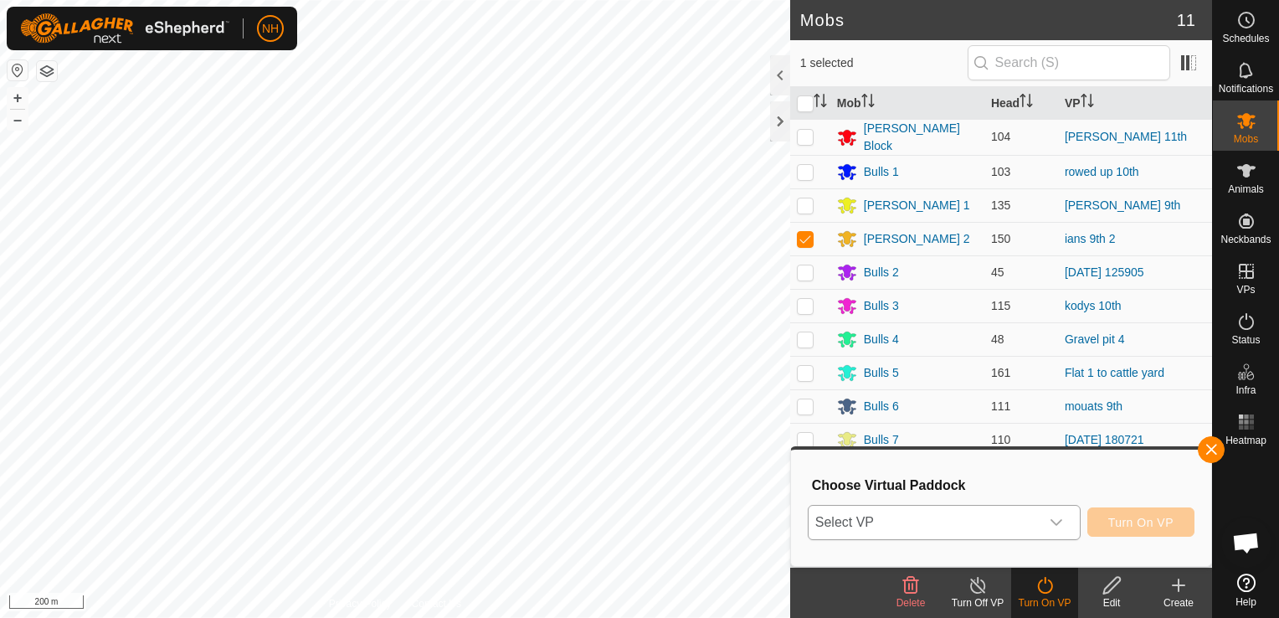
click at [939, 517] on span "Select VP" at bounding box center [923, 521] width 231 height 33
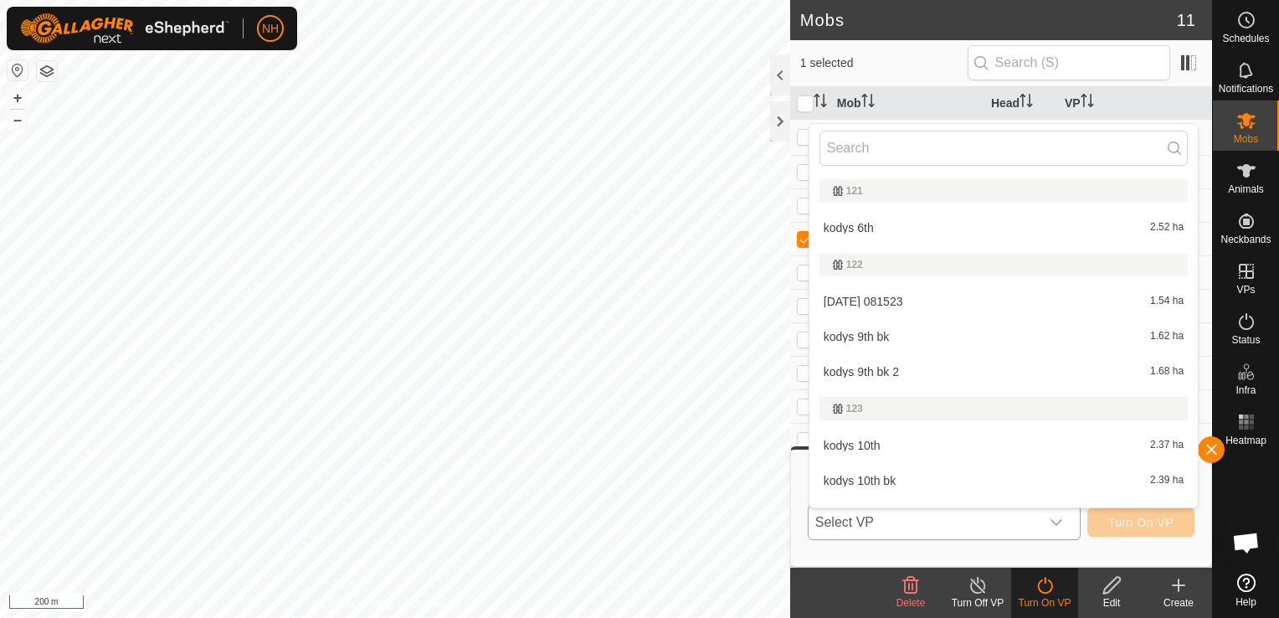
type input "o"
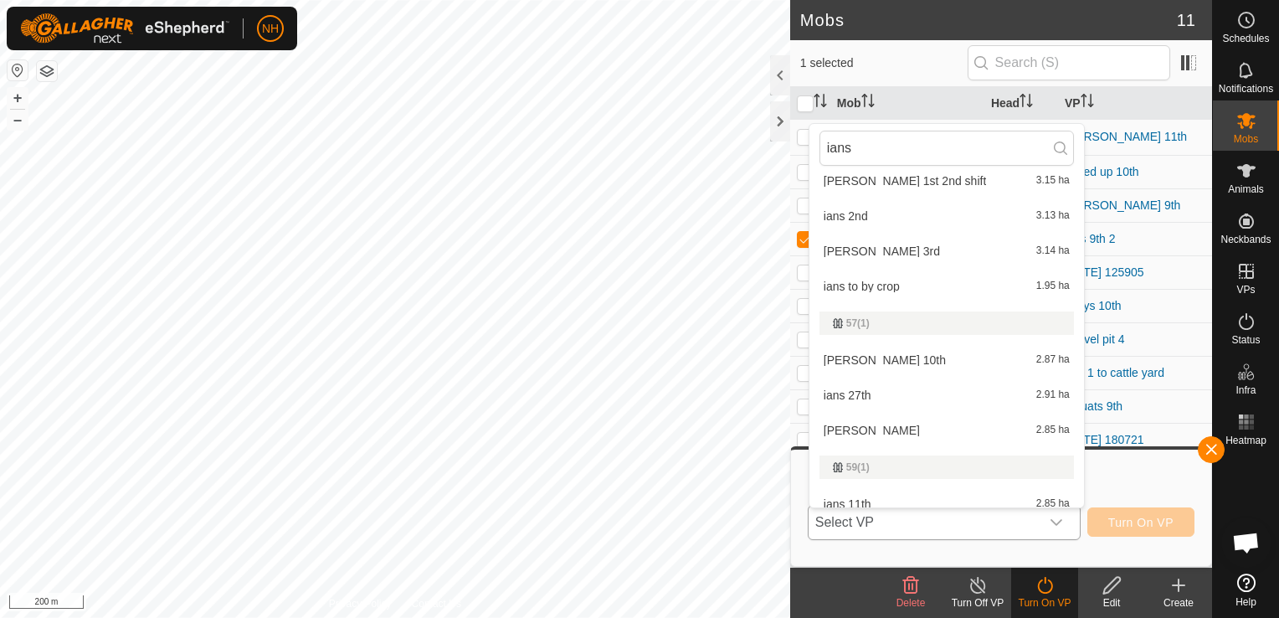
scroll to position [815, 0]
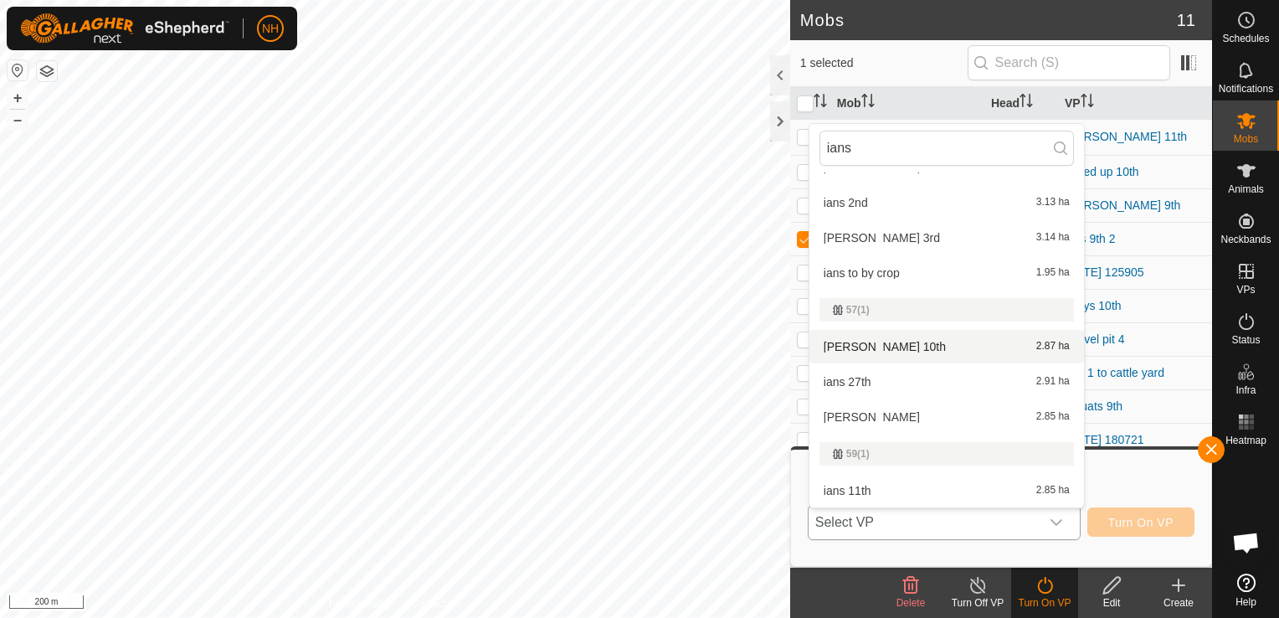
type input "ians"
click at [880, 348] on li "[PERSON_NAME] 10th 2.87 ha" at bounding box center [946, 346] width 274 height 33
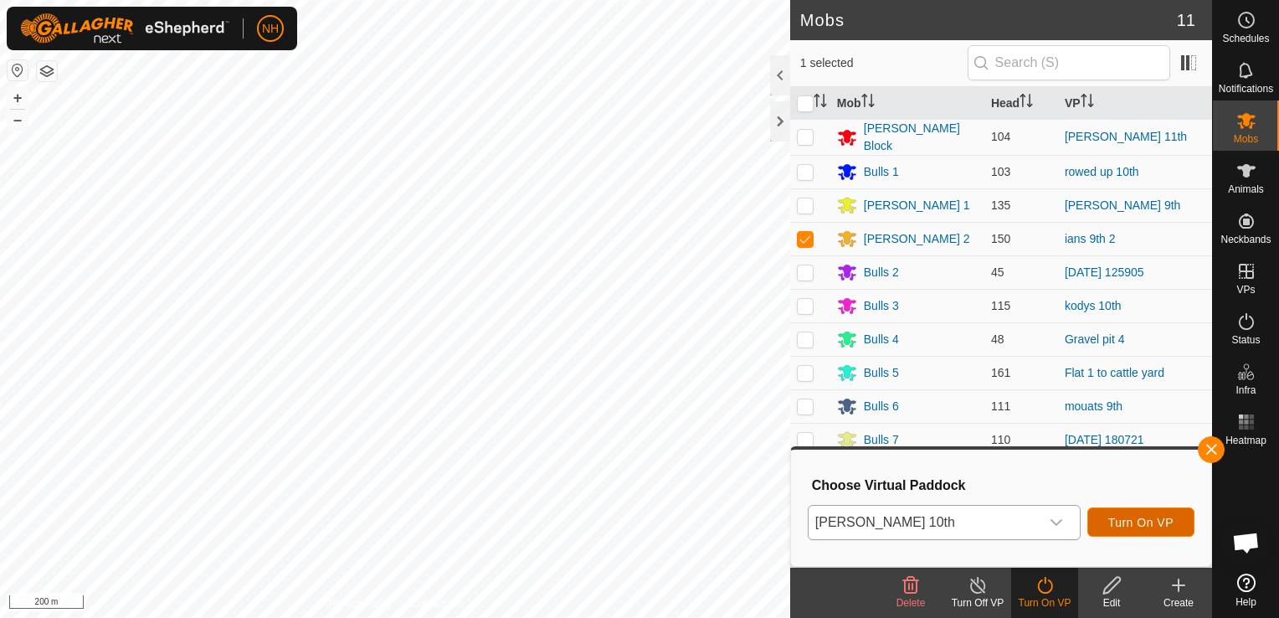
click at [1140, 521] on span "Turn On VP" at bounding box center [1140, 521] width 65 height 13
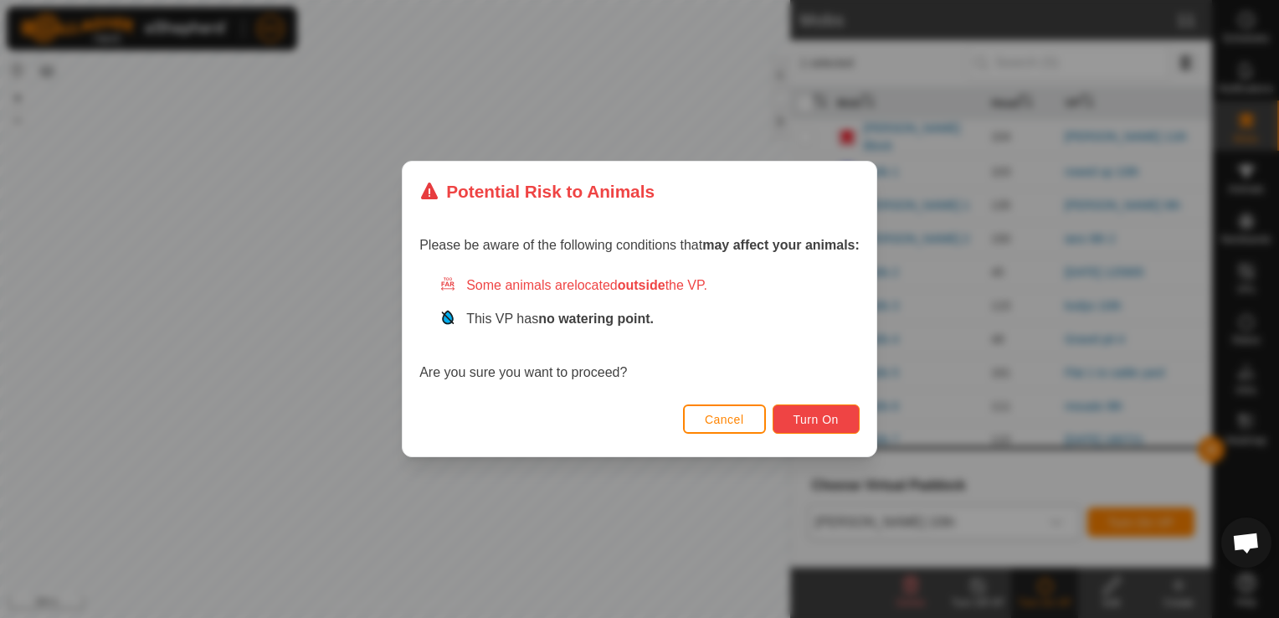
click at [822, 408] on button "Turn On" at bounding box center [815, 418] width 87 height 29
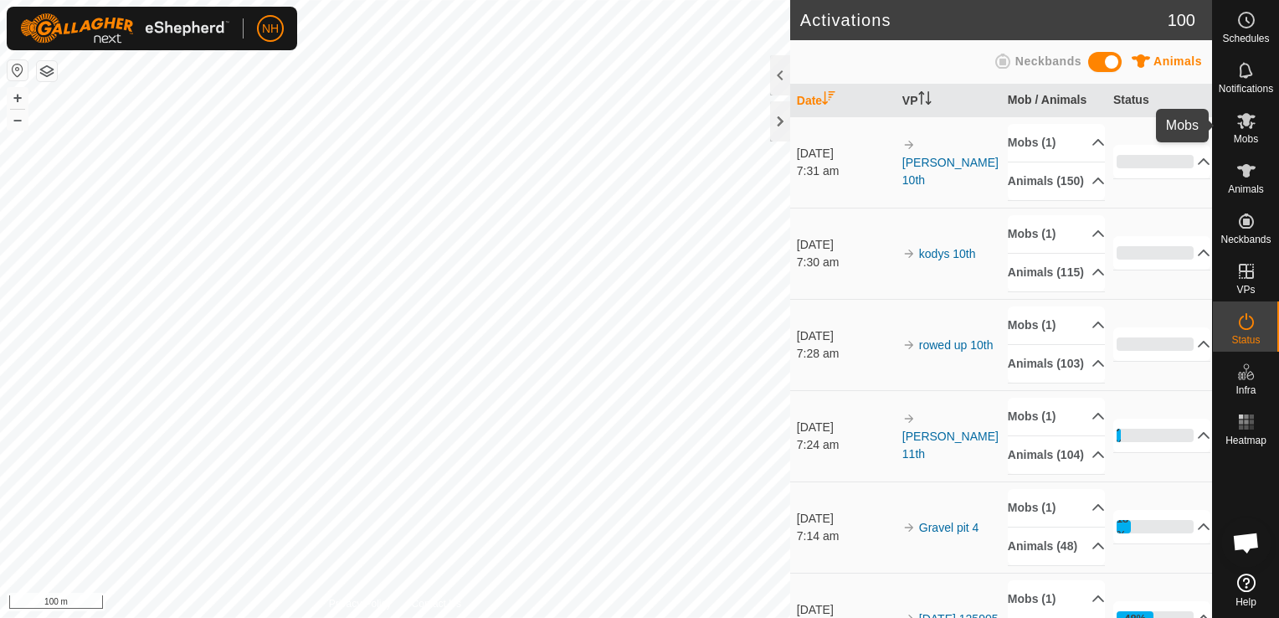
click at [1246, 134] on span "Mobs" at bounding box center [1245, 139] width 24 height 10
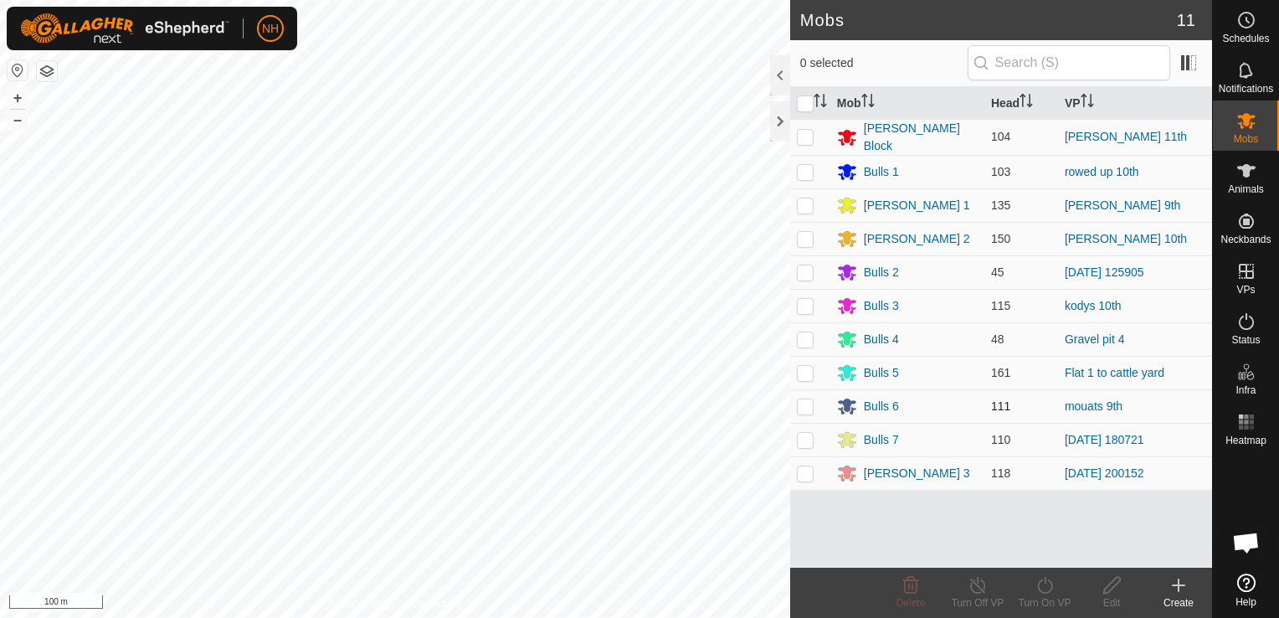
click at [797, 400] on p-tablecheckbox at bounding box center [805, 405] width 17 height 13
checkbox input "true"
click at [1044, 587] on icon at bounding box center [1044, 585] width 21 height 20
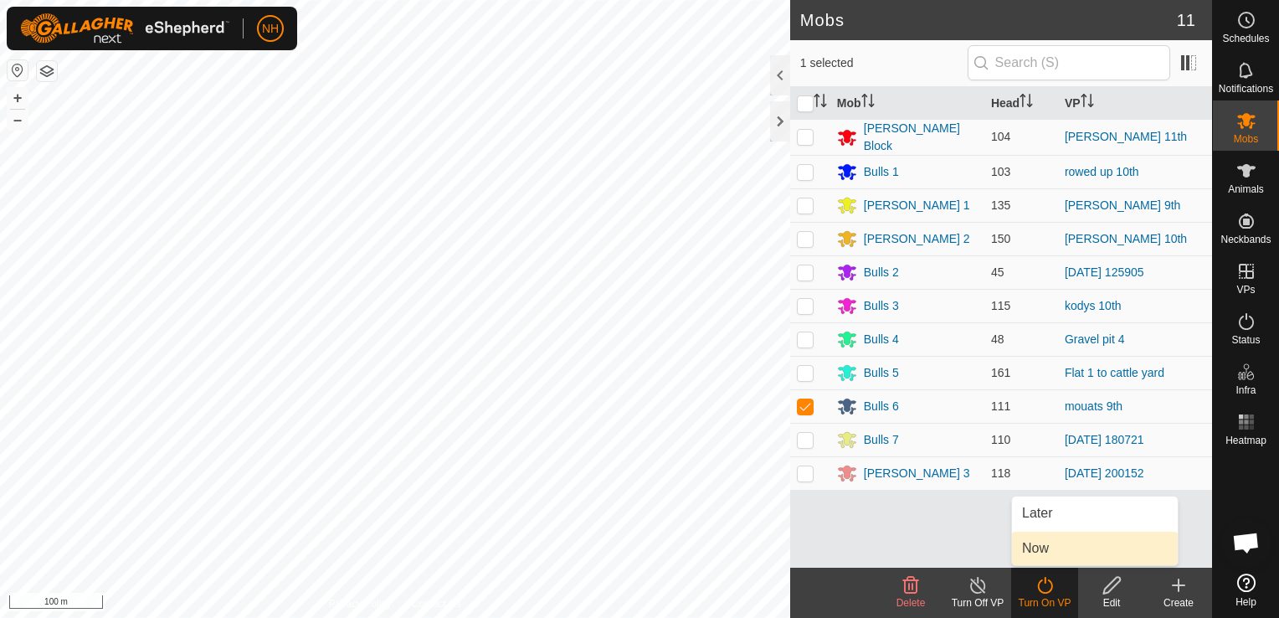
click at [1036, 547] on link "Now" at bounding box center [1095, 547] width 166 height 33
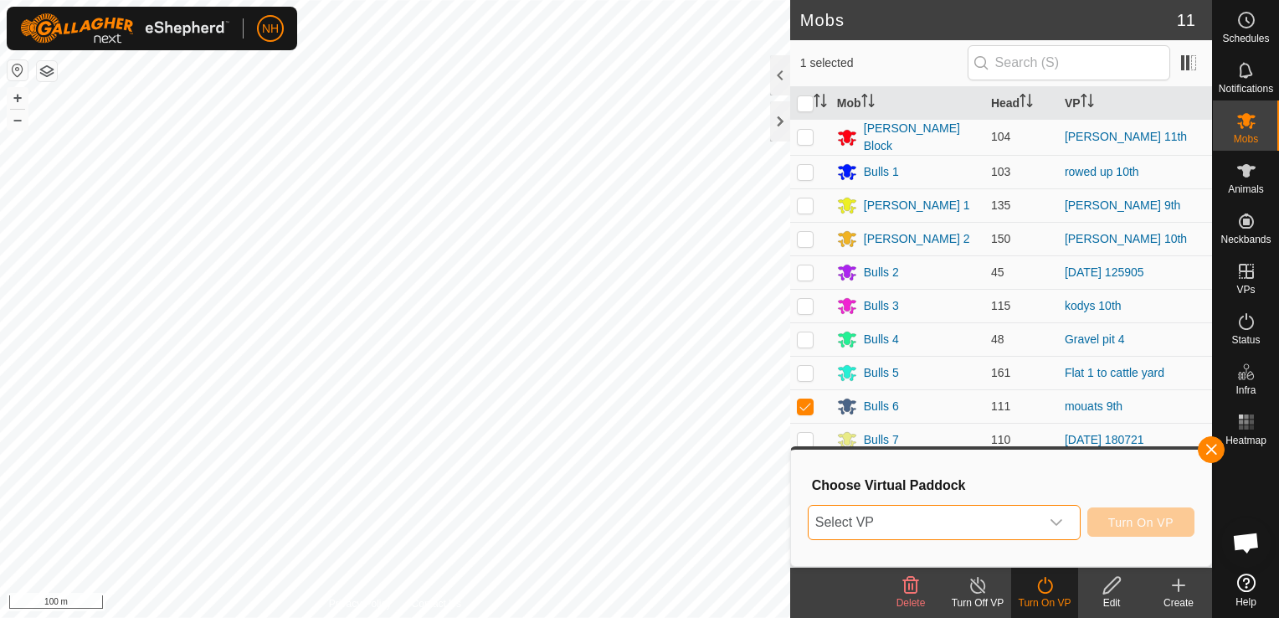
click at [916, 521] on span "Select VP" at bounding box center [923, 521] width 231 height 33
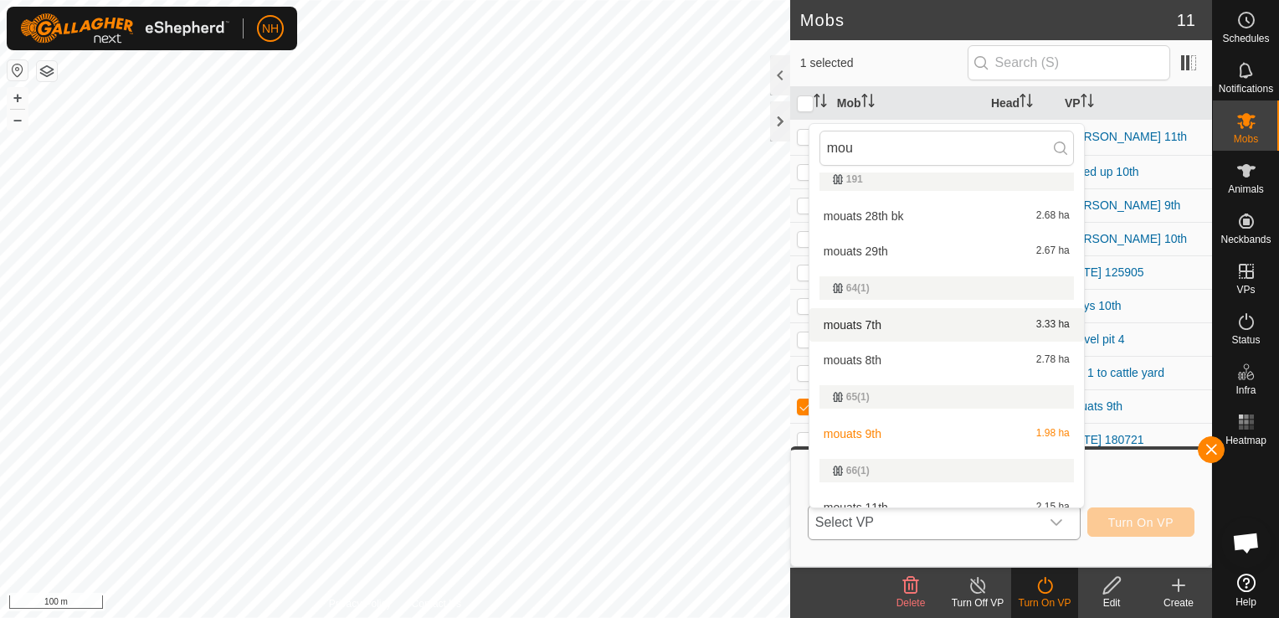
scroll to position [502, 0]
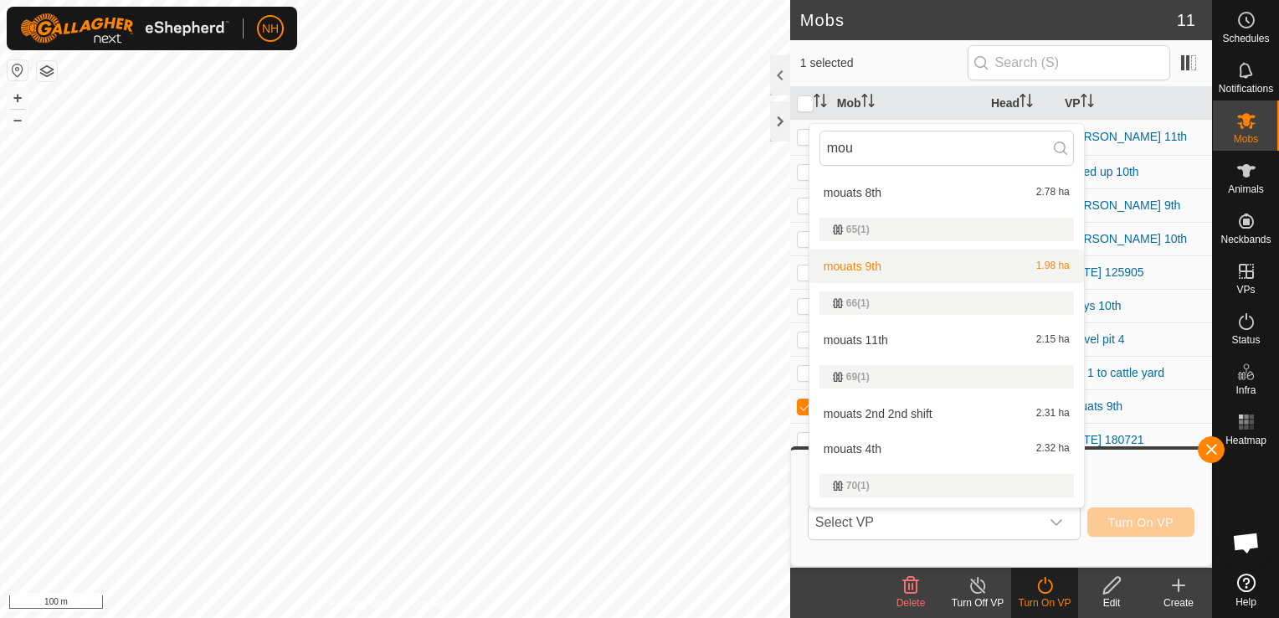
type input "mou"
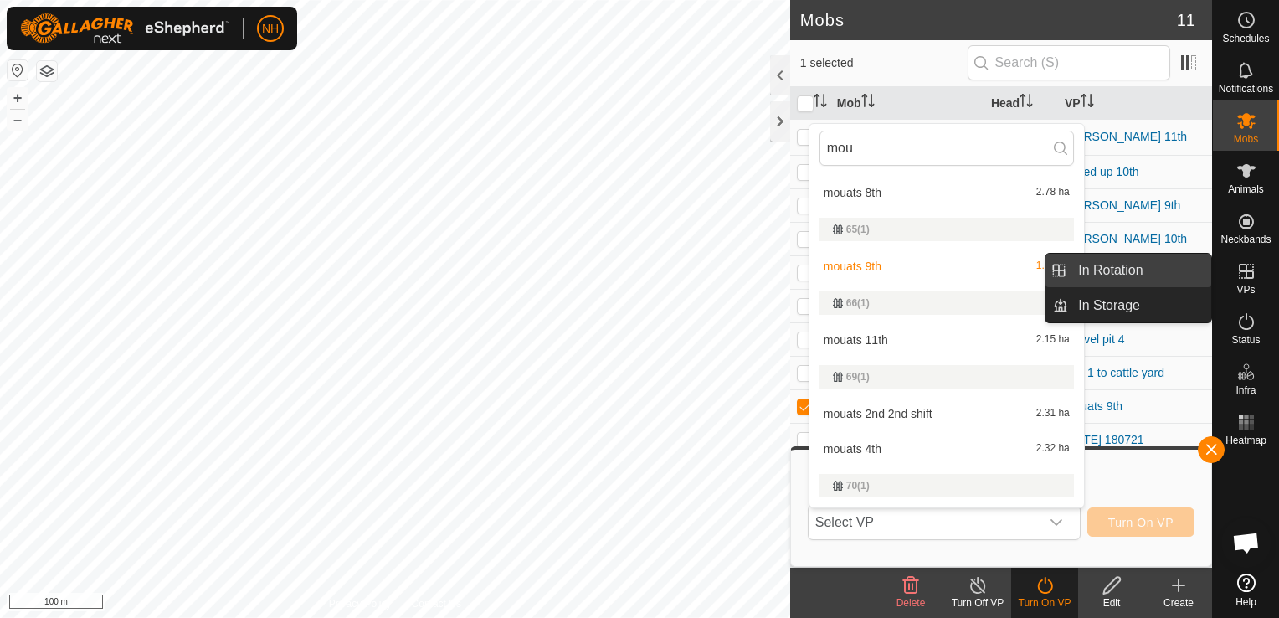
click at [1168, 263] on link "In Rotation" at bounding box center [1139, 270] width 143 height 33
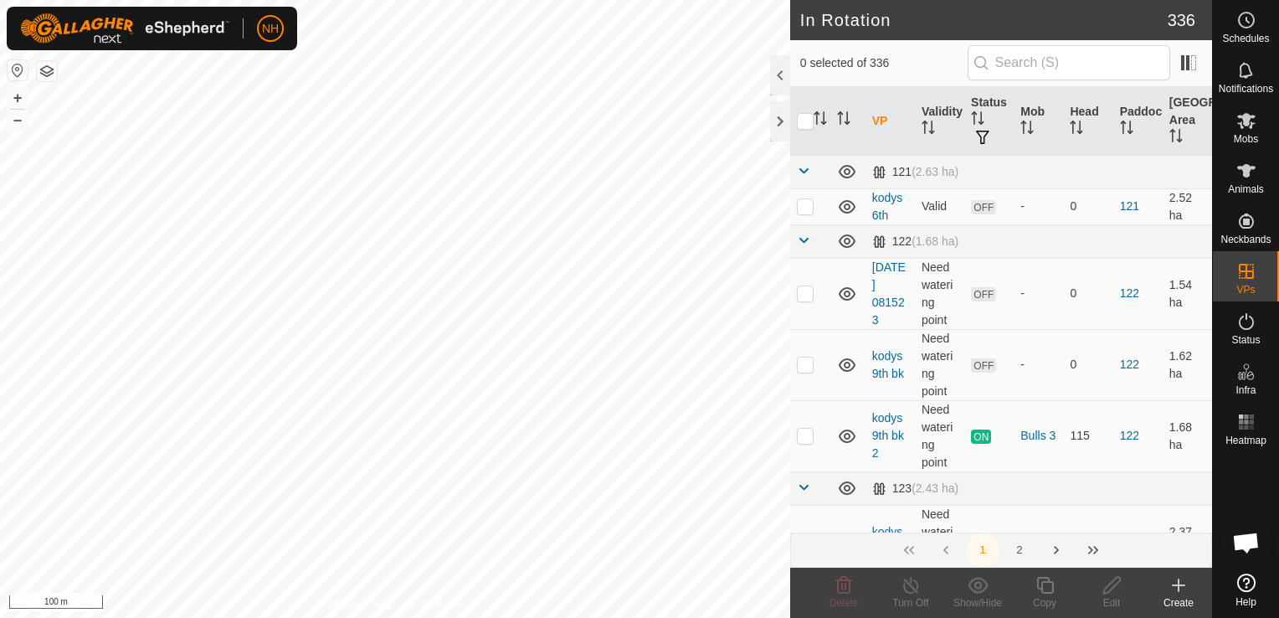
click at [1178, 591] on icon at bounding box center [1178, 585] width 0 height 12
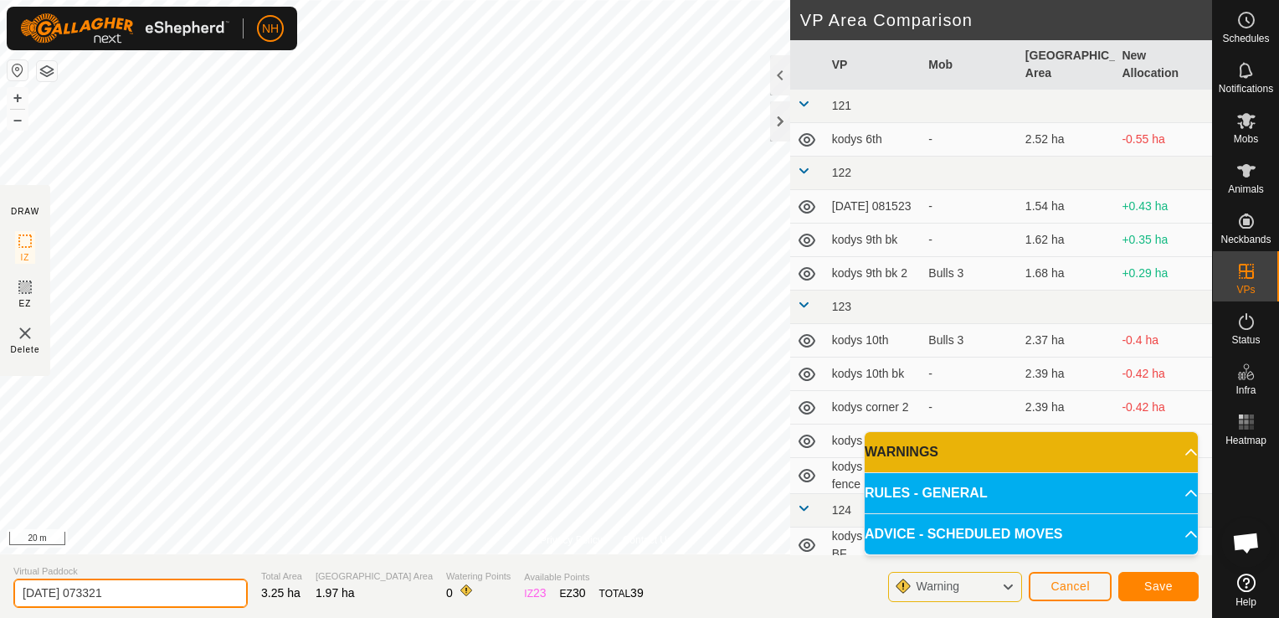
click at [200, 595] on input "[DATE] 073321" at bounding box center [130, 592] width 234 height 29
type input "2"
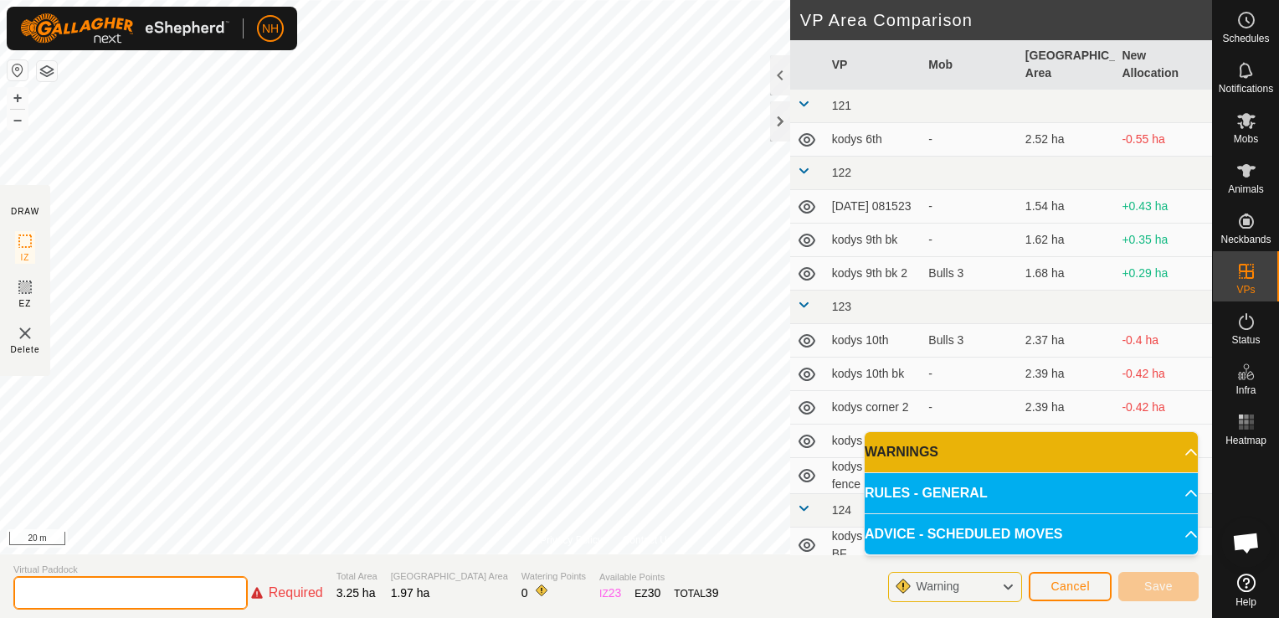
type input "i"
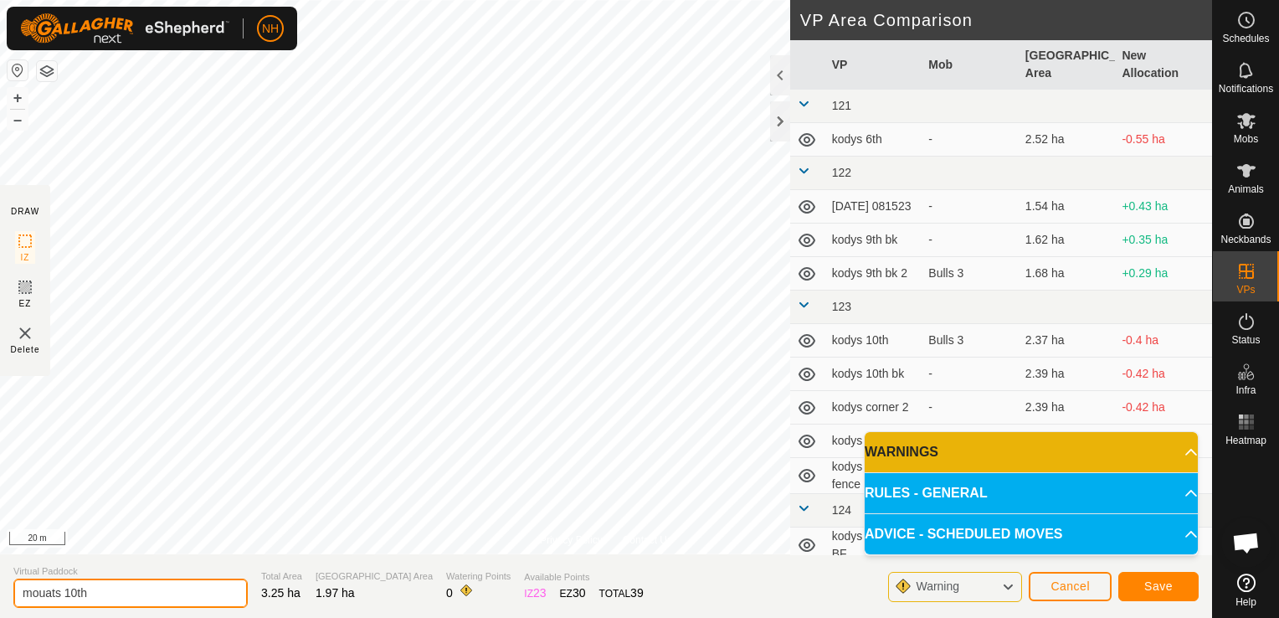
type input "mouats 10th"
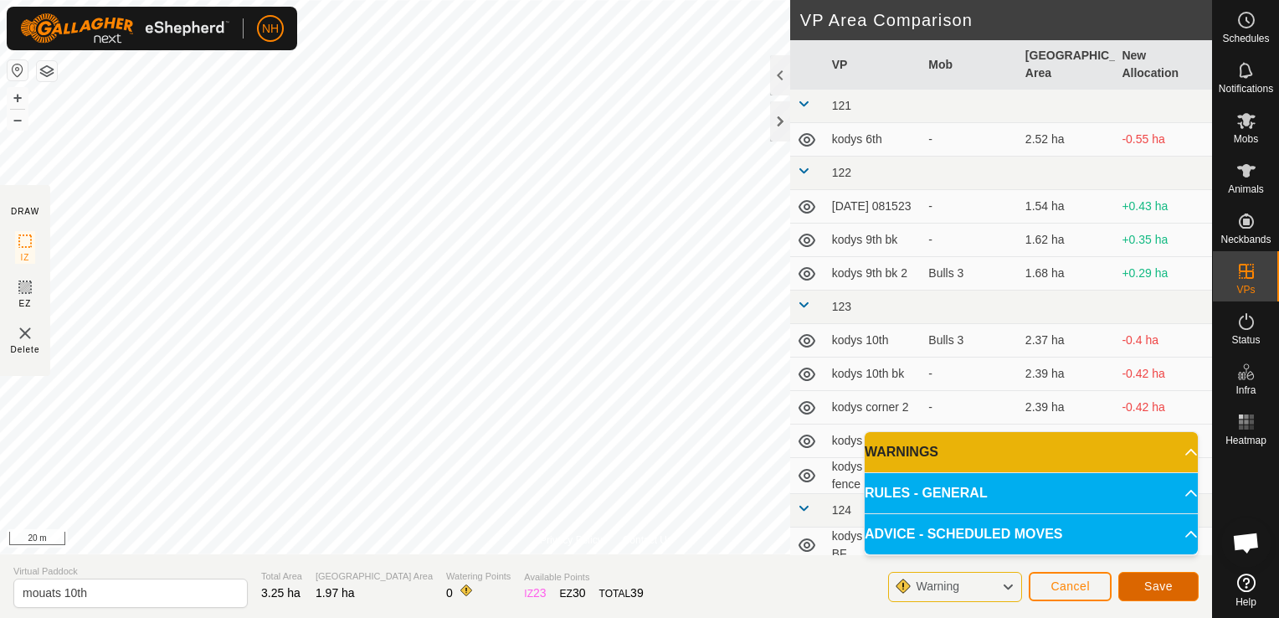
click at [1167, 587] on span "Save" at bounding box center [1158, 585] width 28 height 13
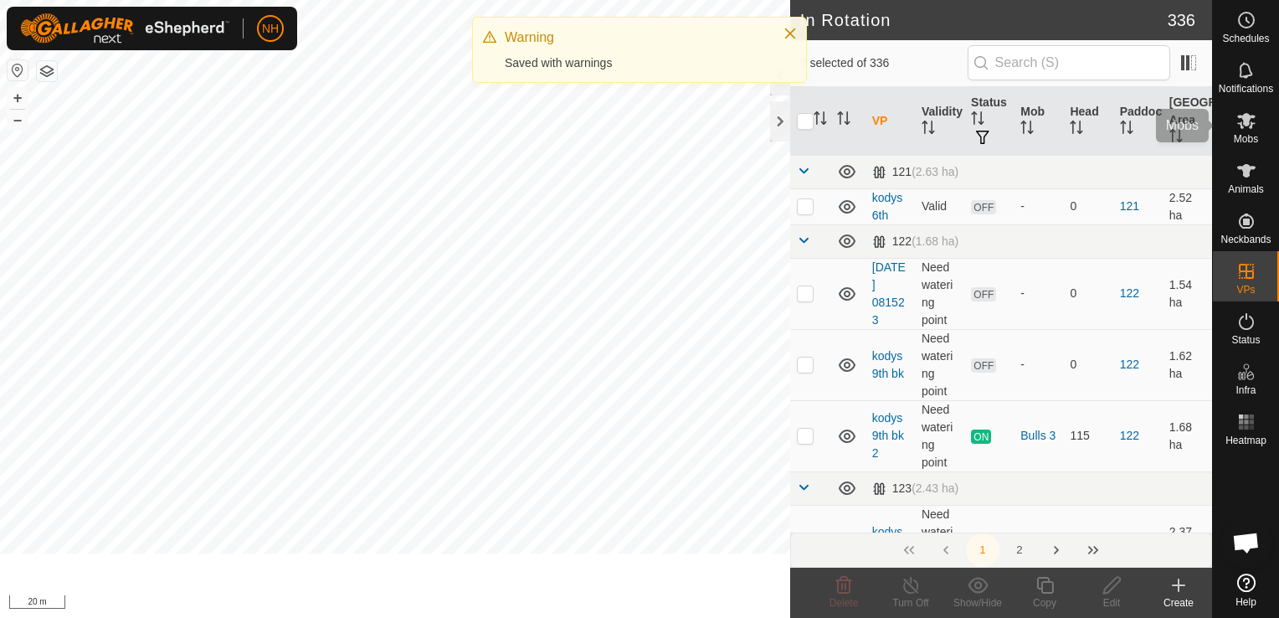
click at [1244, 136] on span "Mobs" at bounding box center [1245, 139] width 24 height 10
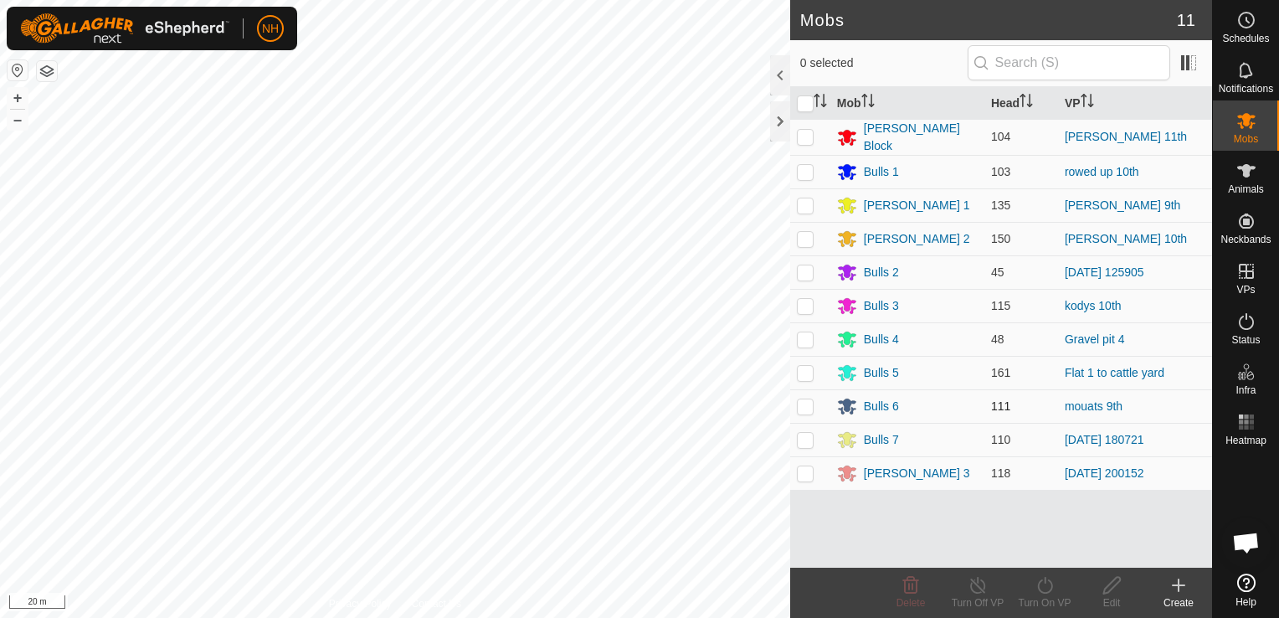
click at [810, 407] on p-checkbox at bounding box center [805, 405] width 17 height 13
checkbox input "true"
click at [1045, 588] on icon at bounding box center [1044, 585] width 21 height 20
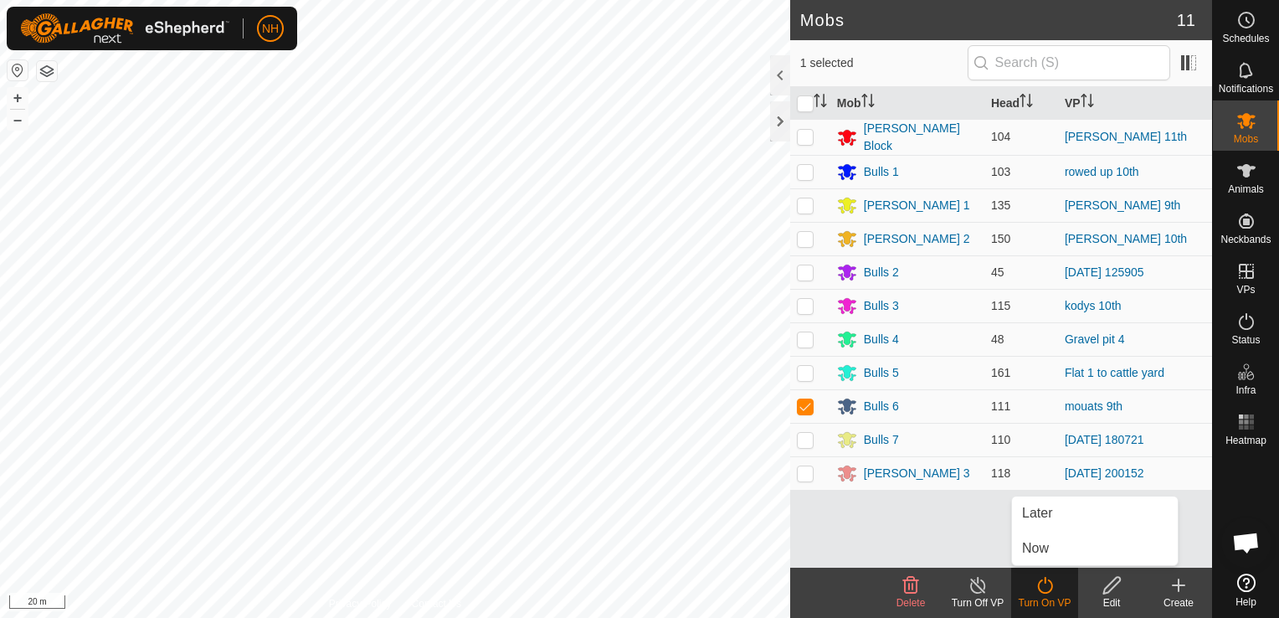
click at [1041, 545] on link "Now" at bounding box center [1095, 547] width 166 height 33
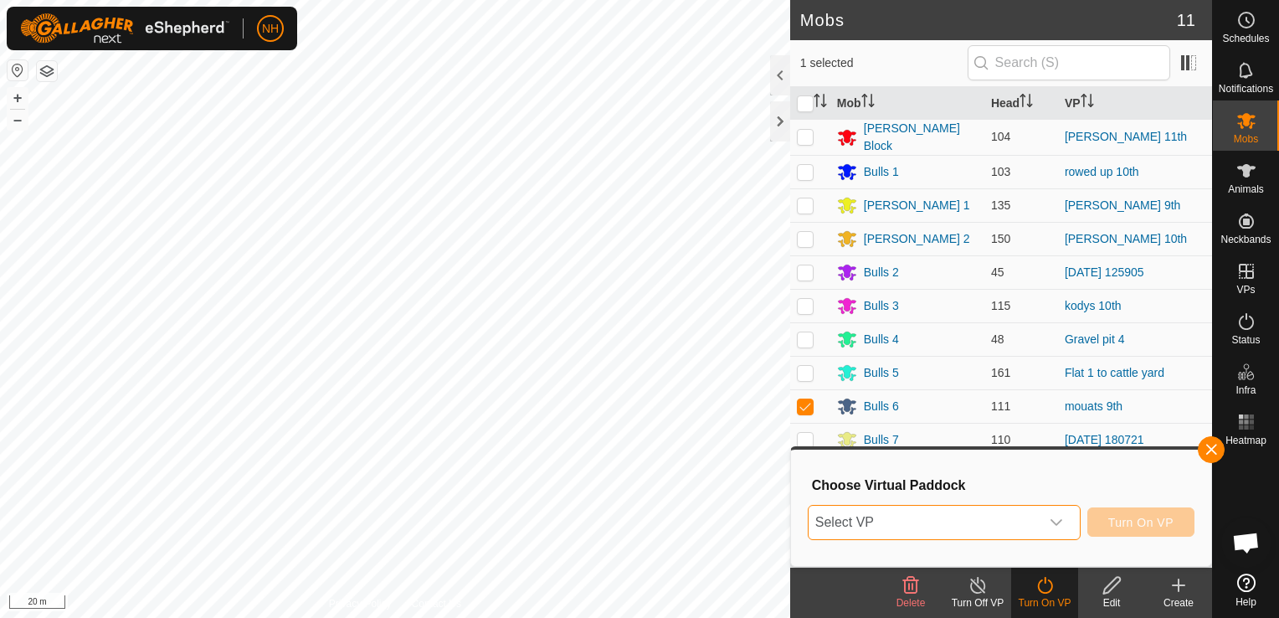
click at [880, 528] on span "Select VP" at bounding box center [923, 521] width 231 height 33
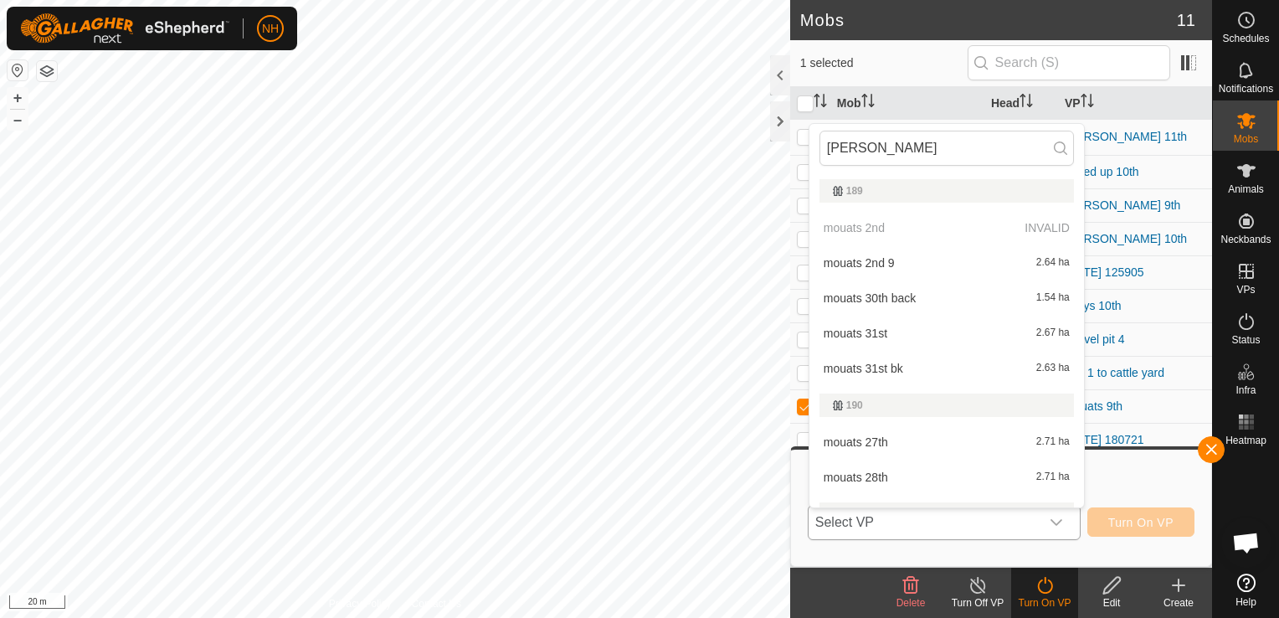
type input "[PERSON_NAME]"
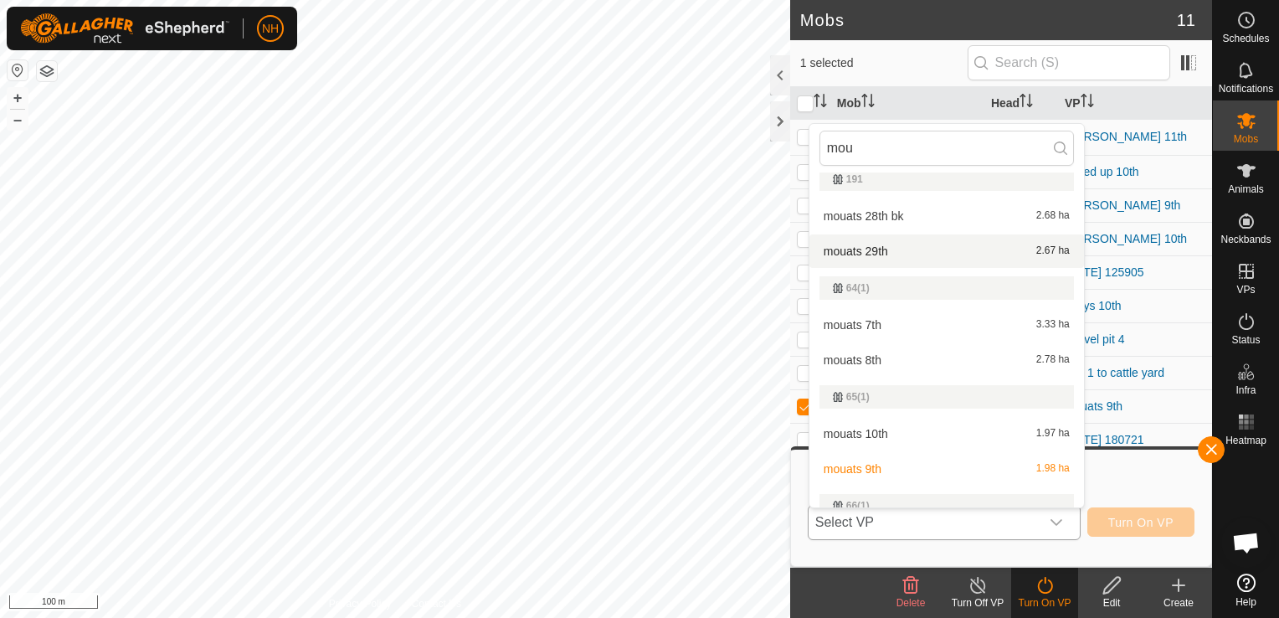
scroll to position [418, 0]
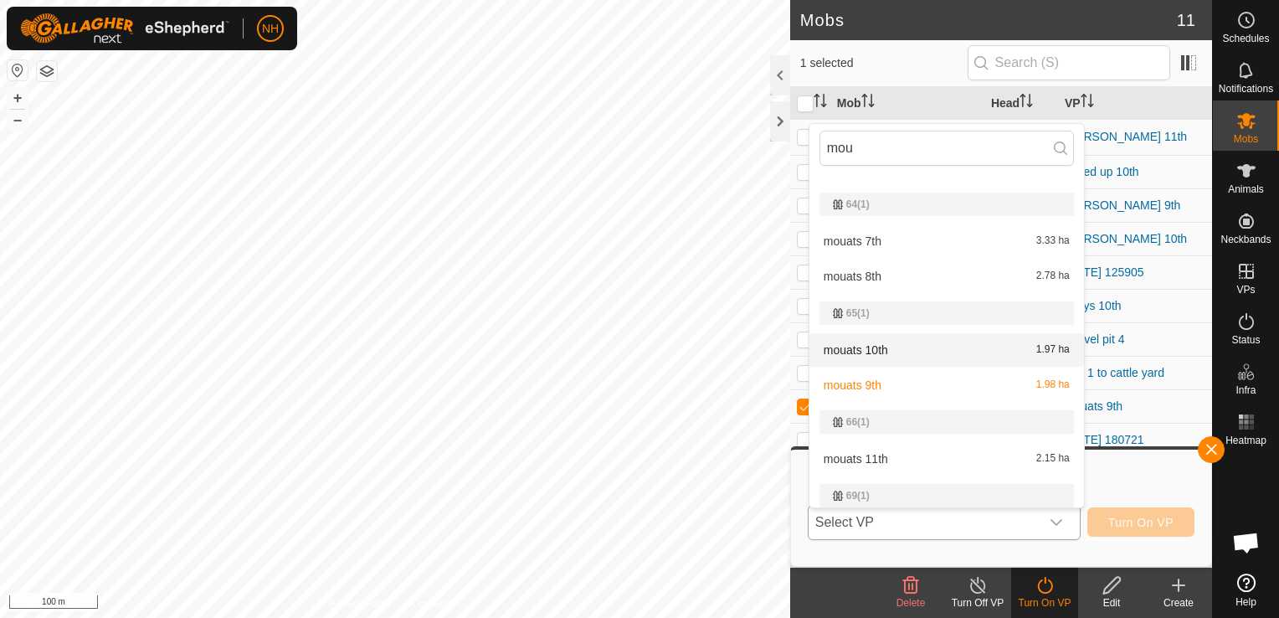
type input "mou"
click at [866, 351] on li "mouats 10th 1.97 ha" at bounding box center [946, 349] width 274 height 33
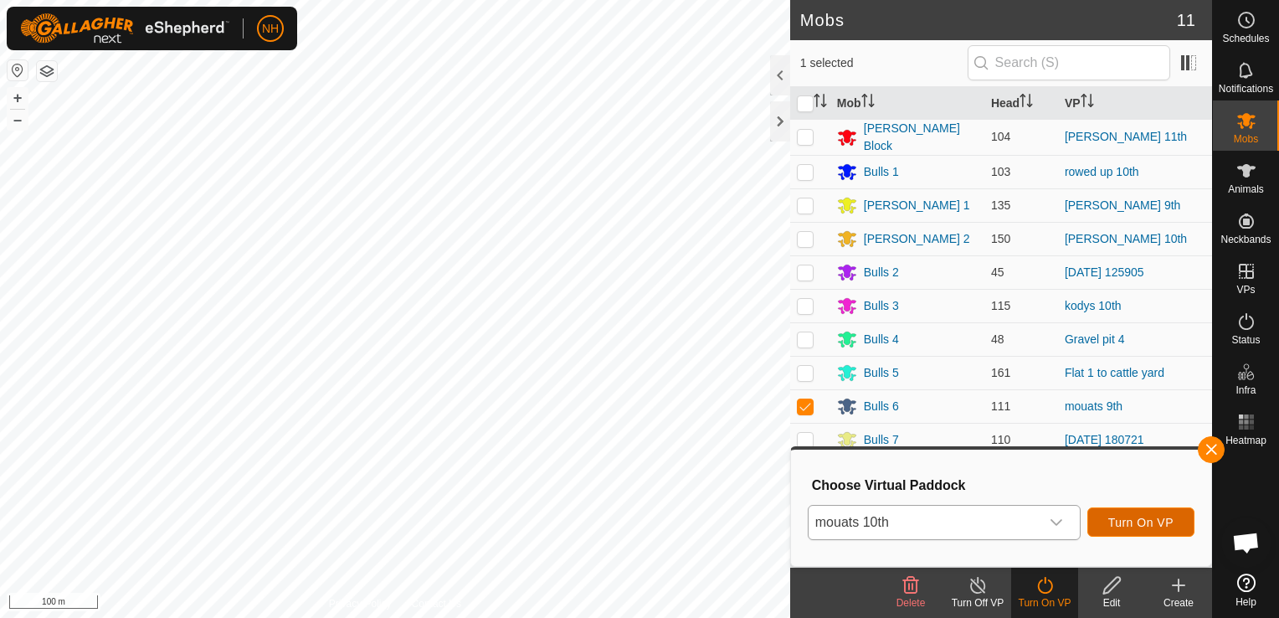
click at [1151, 518] on span "Turn On VP" at bounding box center [1140, 521] width 65 height 13
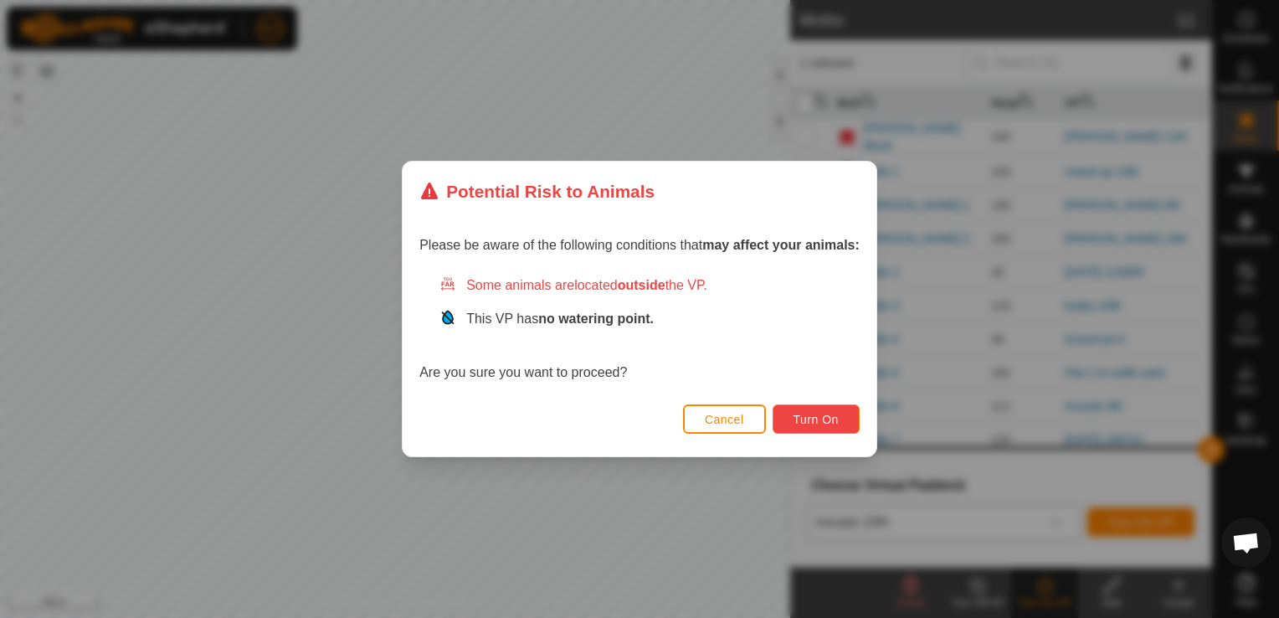
click at [803, 409] on button "Turn On" at bounding box center [815, 418] width 87 height 29
